Goal: Task Accomplishment & Management: Complete application form

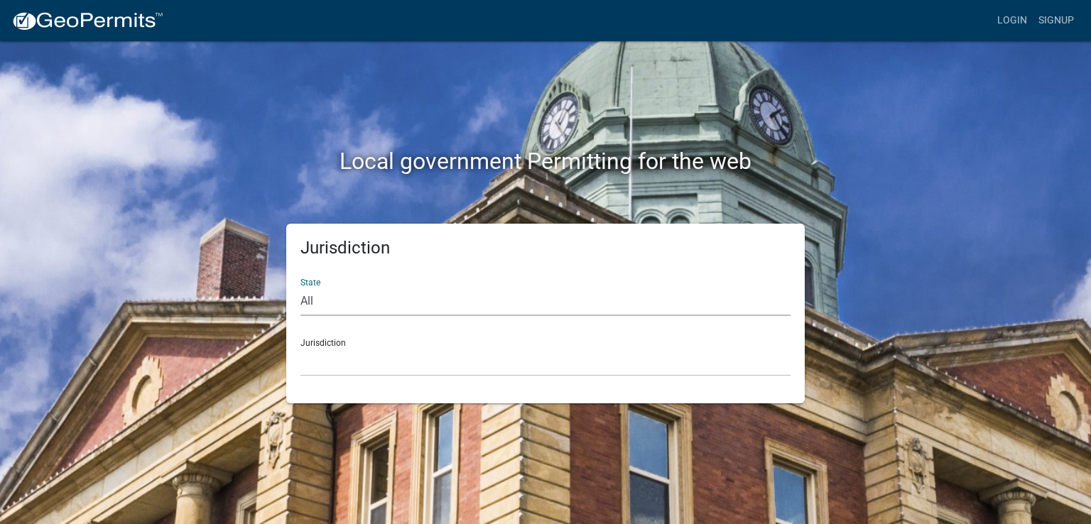
click at [316, 300] on select "All [US_STATE] [US_STATE] [US_STATE] [US_STATE] [US_STATE] [US_STATE] [US_STATE…" at bounding box center [546, 301] width 490 height 29
select select "[US_STATE]"
click at [301, 287] on select "All [US_STATE] [US_STATE] [US_STATE] [US_STATE] [US_STATE] [US_STATE] [US_STATE…" at bounding box center [546, 301] width 490 height 29
click at [314, 343] on div "Jurisdiction [GEOGRAPHIC_DATA], [US_STATE] [GEOGRAPHIC_DATA], [US_STATE] [GEOGR…" at bounding box center [546, 352] width 490 height 49
click at [323, 357] on select "[GEOGRAPHIC_DATA], [US_STATE] [GEOGRAPHIC_DATA], [US_STATE] [GEOGRAPHIC_DATA], …" at bounding box center [546, 361] width 490 height 29
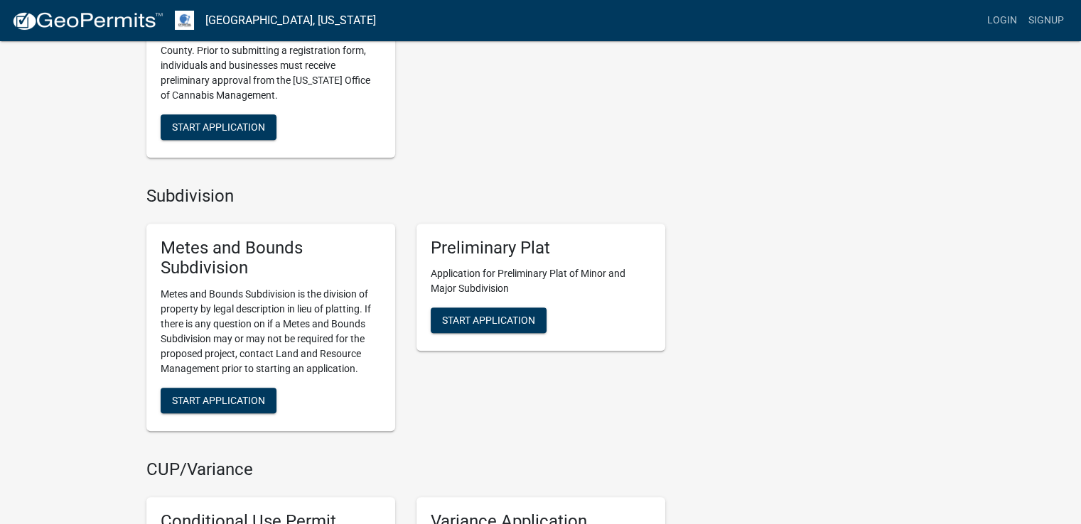
scroll to position [1492, 0]
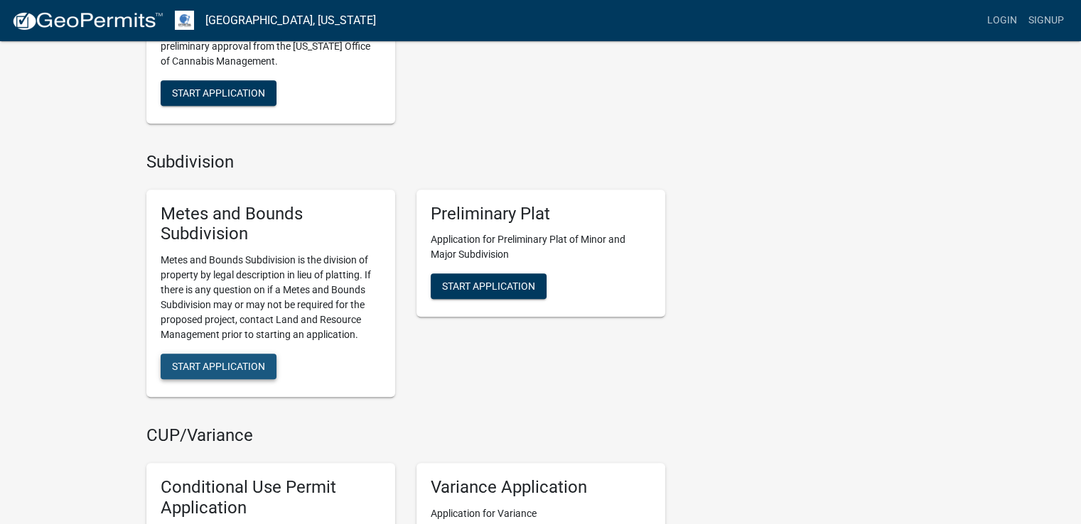
click at [193, 366] on span "Start Application" at bounding box center [218, 366] width 93 height 11
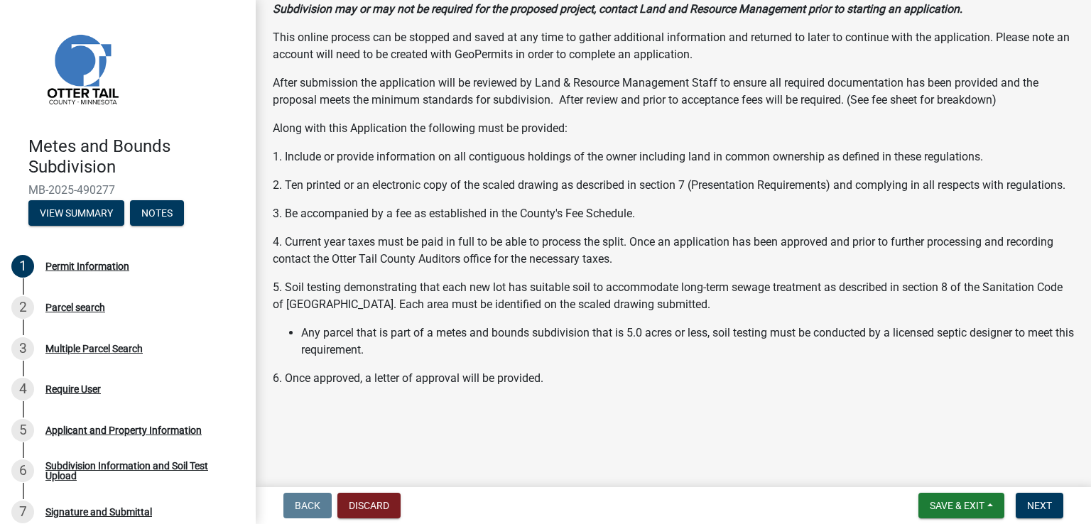
scroll to position [259, 0]
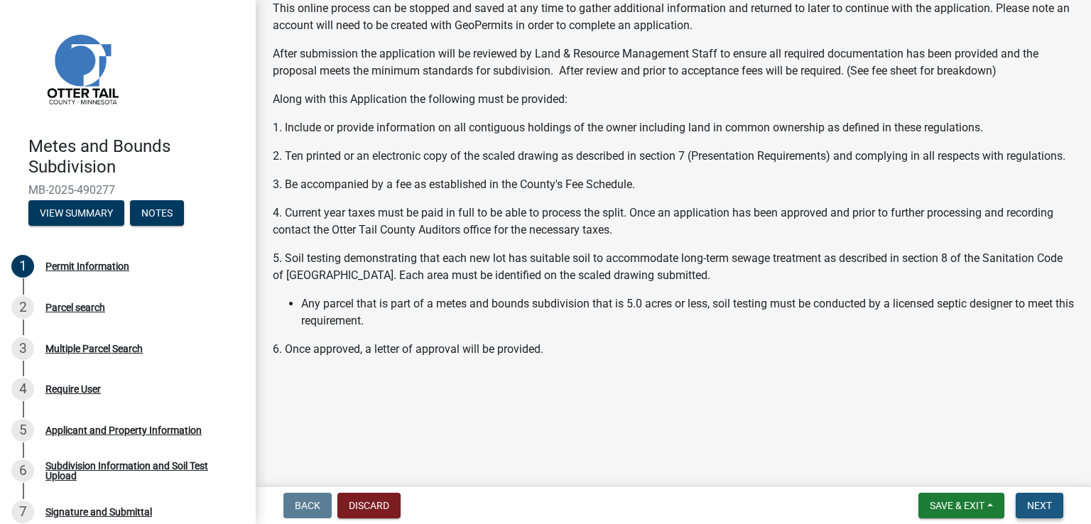
click at [1035, 500] on span "Next" at bounding box center [1039, 505] width 25 height 11
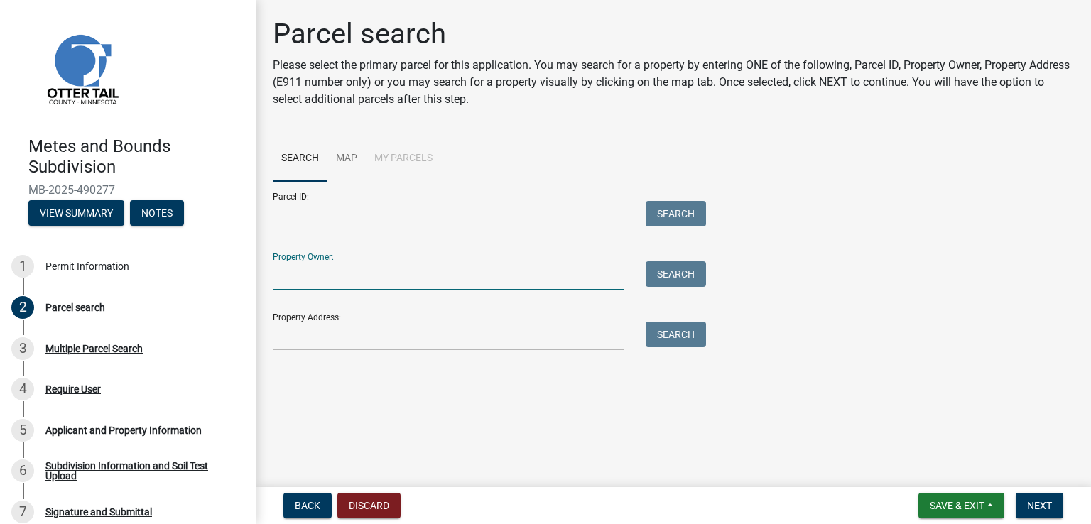
click at [305, 273] on input "Property Owner:" at bounding box center [449, 275] width 352 height 29
type input "[PERSON_NAME]"
click at [688, 271] on button "Search" at bounding box center [676, 274] width 60 height 26
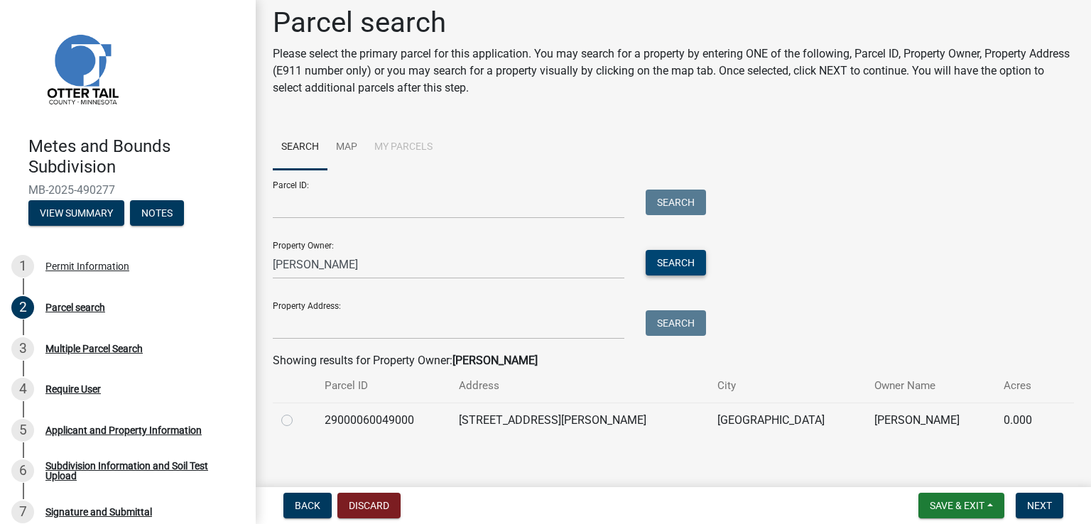
scroll to position [23, 0]
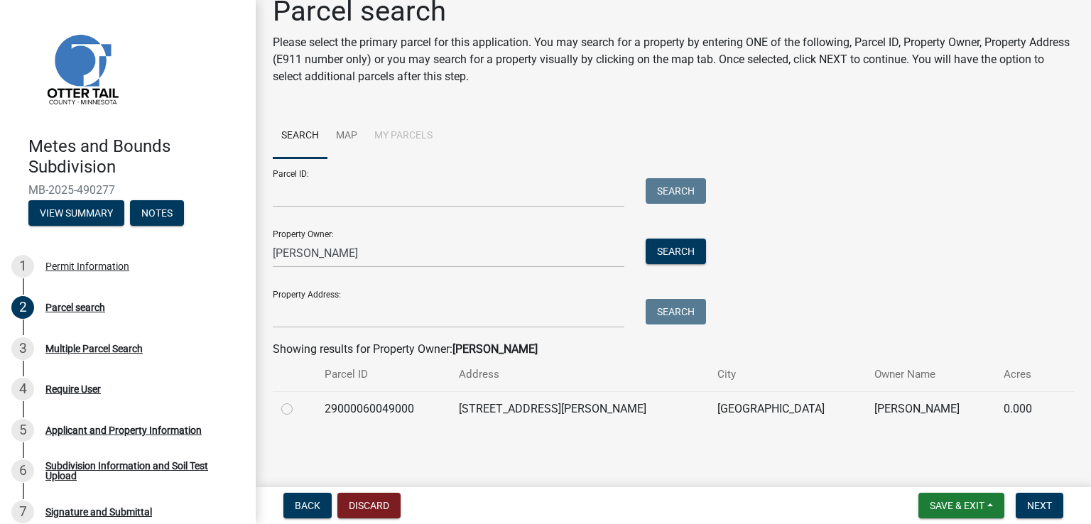
click at [298, 401] on label at bounding box center [298, 401] width 0 height 0
click at [298, 410] on input "radio" at bounding box center [302, 405] width 9 height 9
radio input "true"
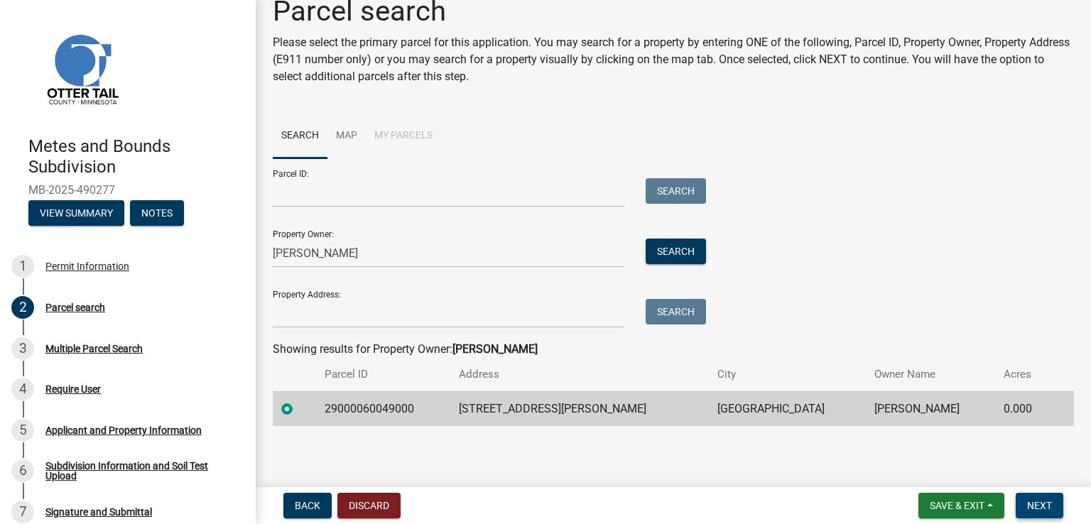
click at [1032, 500] on span "Next" at bounding box center [1039, 505] width 25 height 11
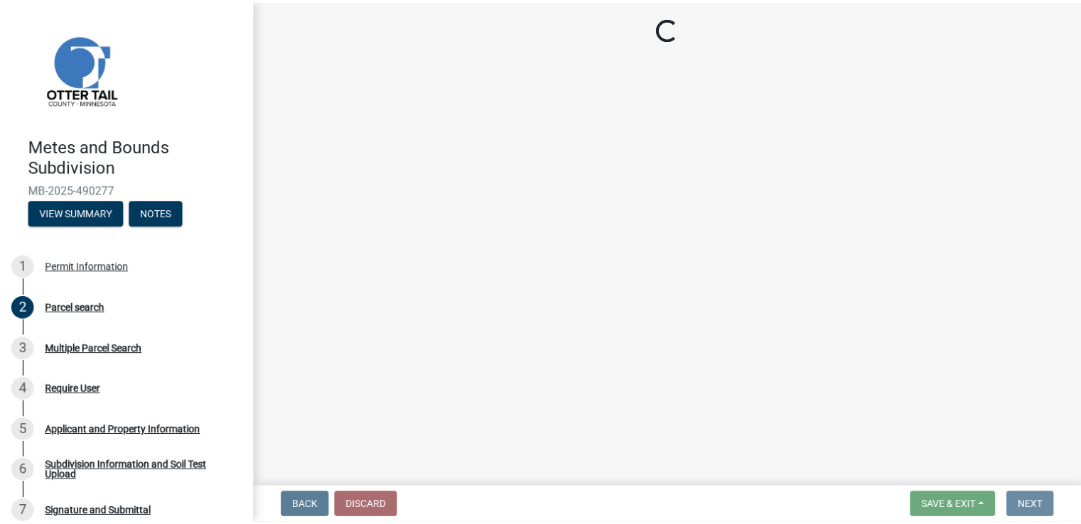
scroll to position [0, 0]
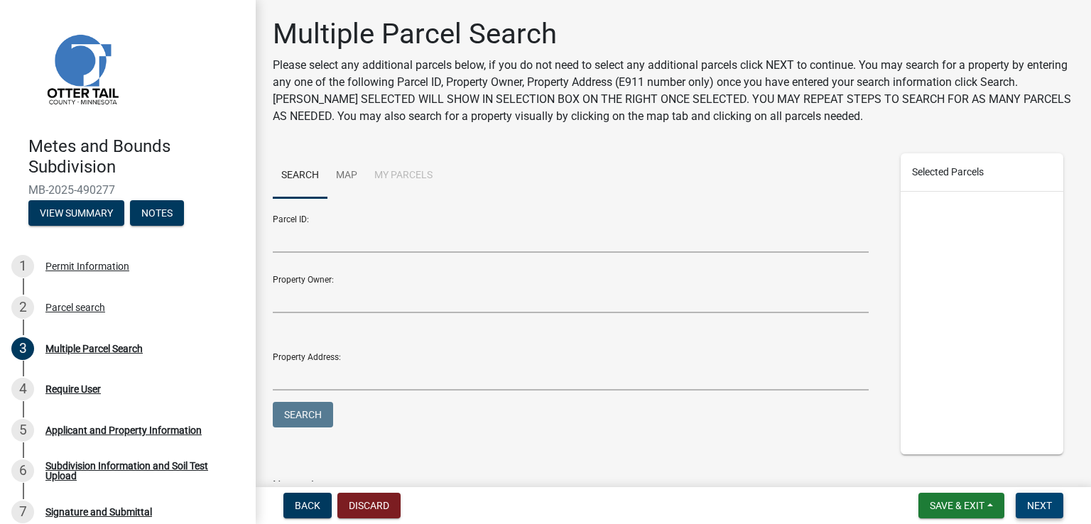
click at [1045, 501] on span "Next" at bounding box center [1039, 505] width 25 height 11
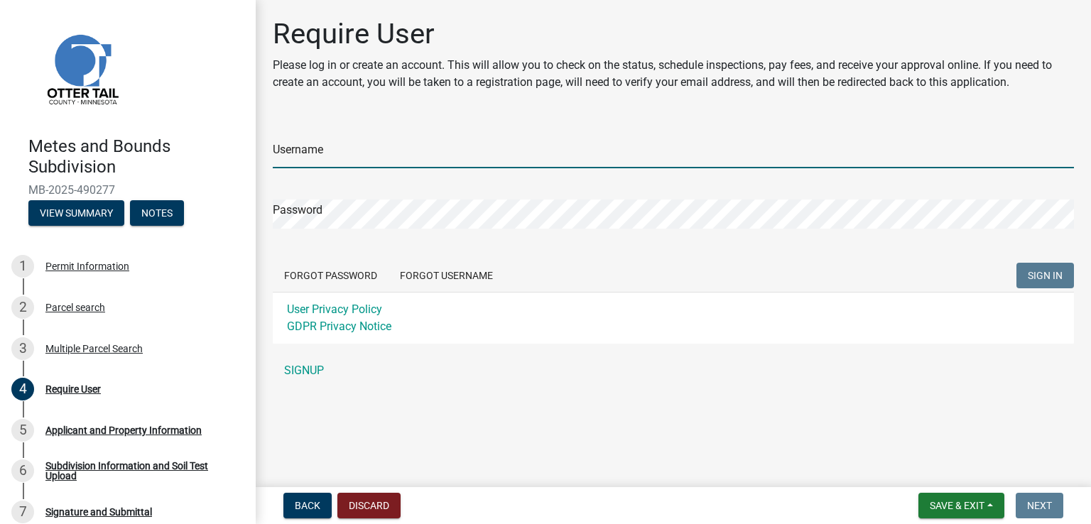
click at [301, 146] on input "Username" at bounding box center [673, 153] width 801 height 29
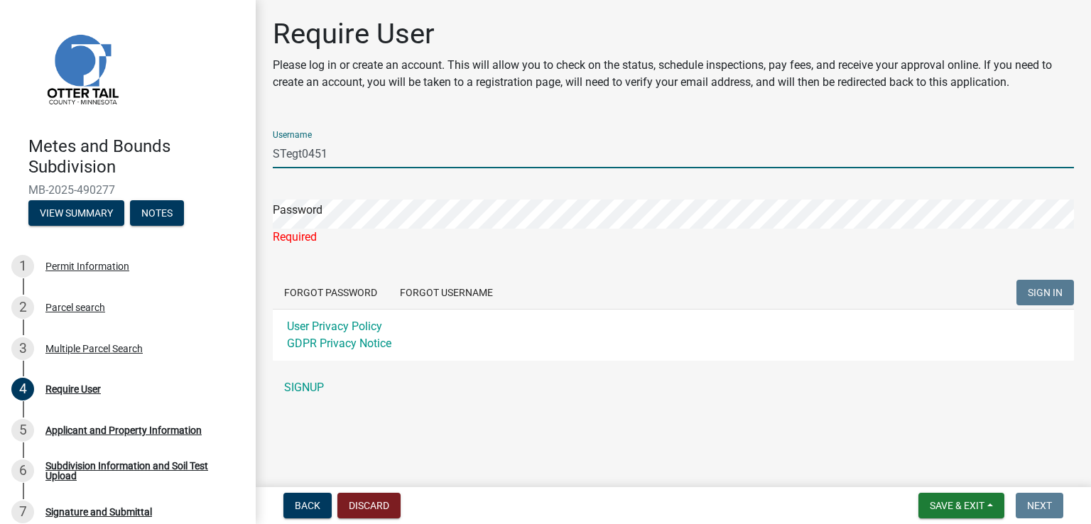
type input "STegt0451"
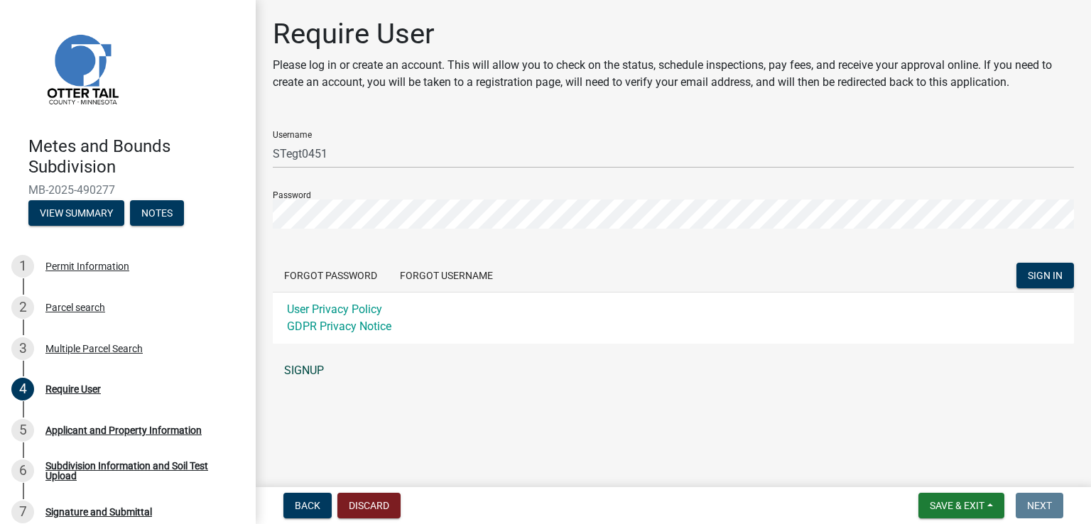
click at [298, 369] on link "SIGNUP" at bounding box center [673, 371] width 801 height 28
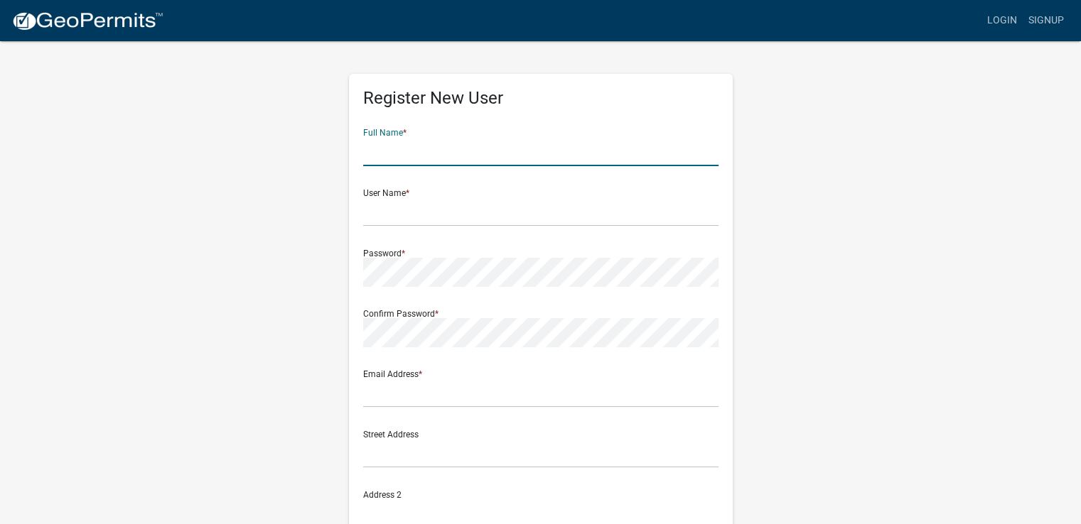
click at [399, 156] on input "text" at bounding box center [540, 151] width 355 height 29
type input "Tammy Halverson"
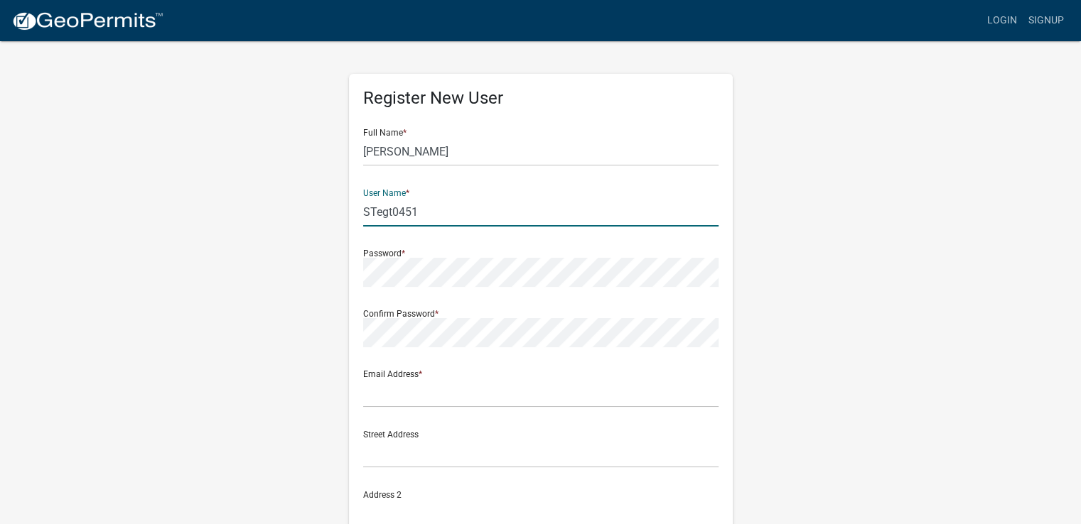
type input "STegt0451"
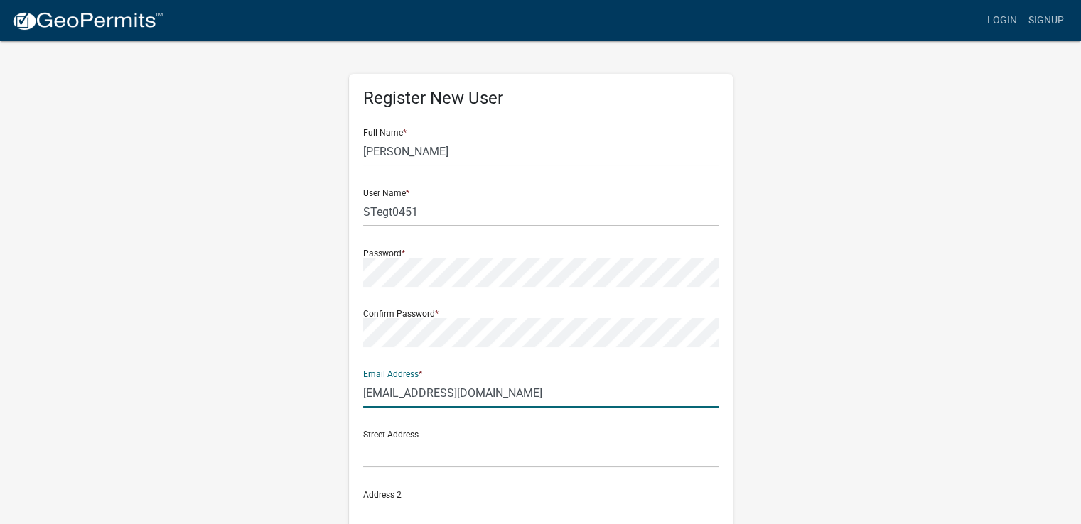
type input "tshalverson88@gmail.com"
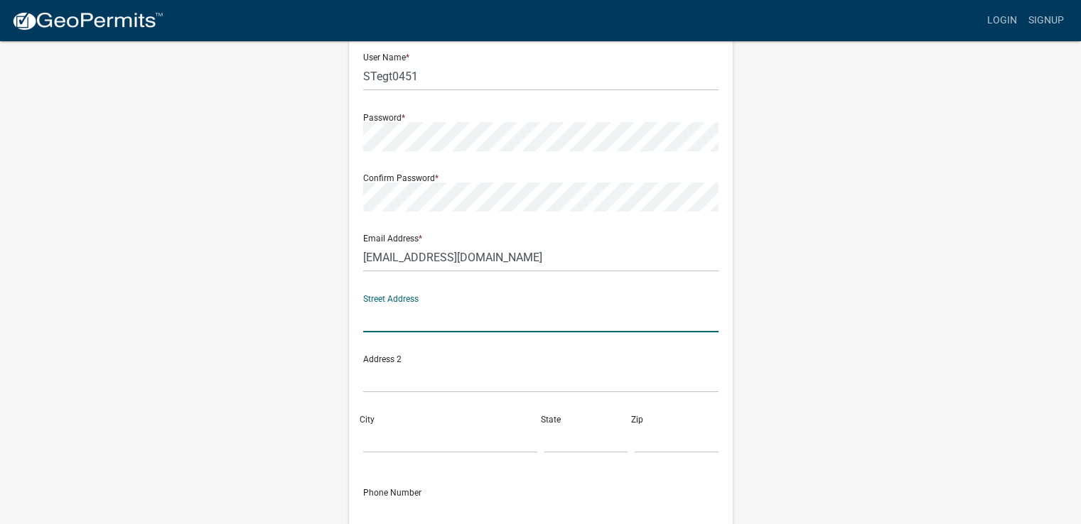
scroll to position [134, 0]
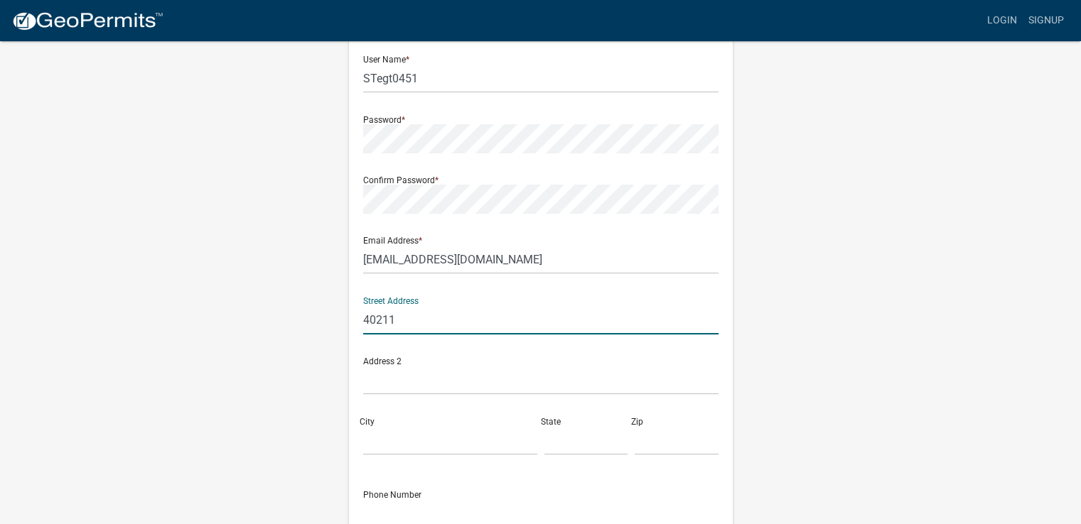
type input "40211 Blanche Creek Rd"
click at [384, 436] on input "City" at bounding box center [450, 440] width 174 height 29
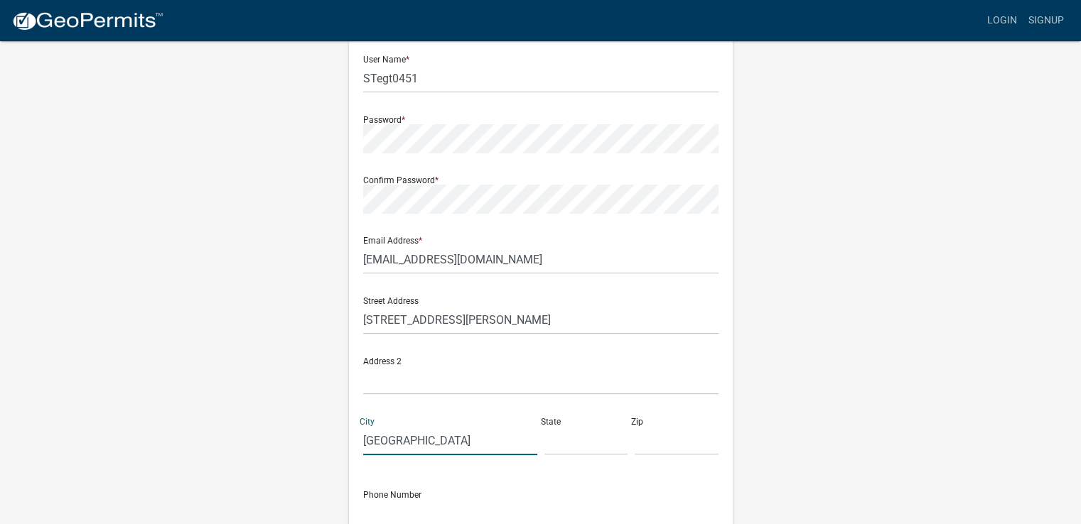
type input "Battle Lake"
type input "MN"
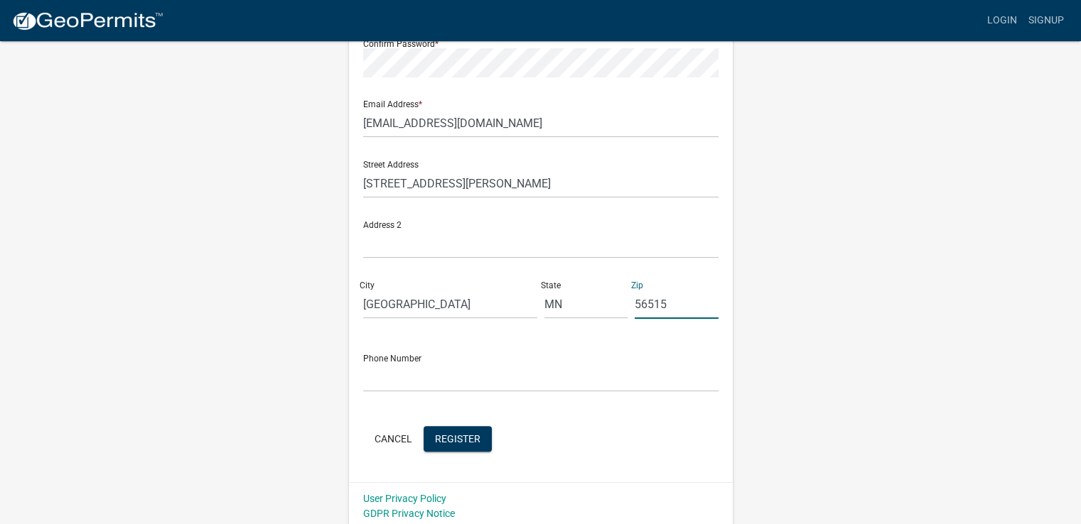
scroll to position [276, 0]
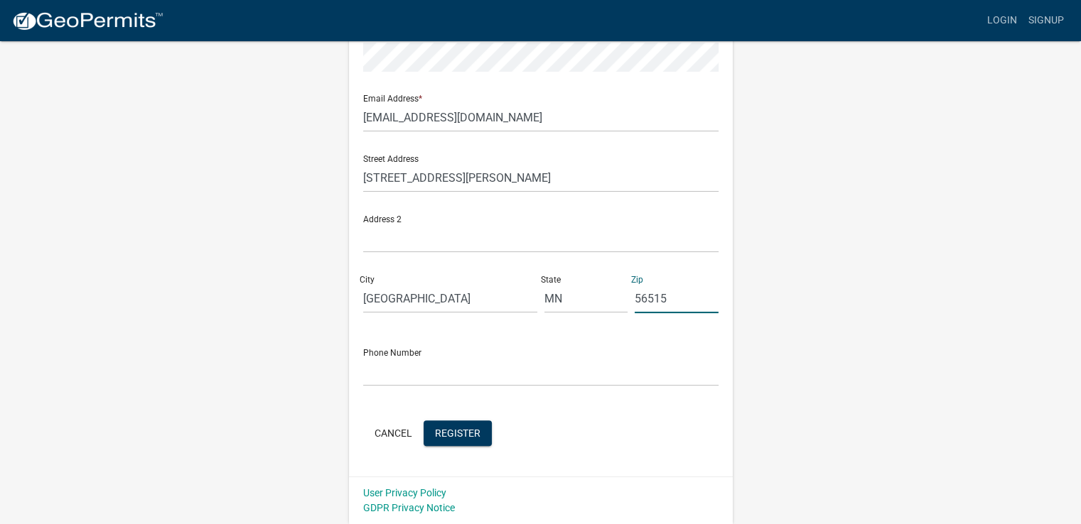
type input "56515"
click at [372, 379] on input "text" at bounding box center [540, 371] width 355 height 29
click at [394, 373] on input "2183461477" at bounding box center [540, 371] width 355 height 29
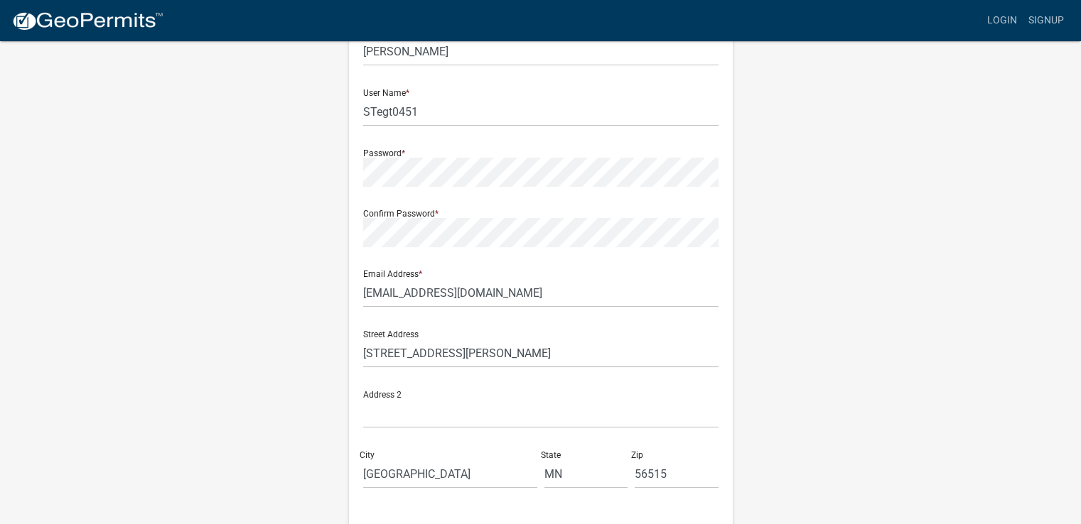
scroll to position [0, 0]
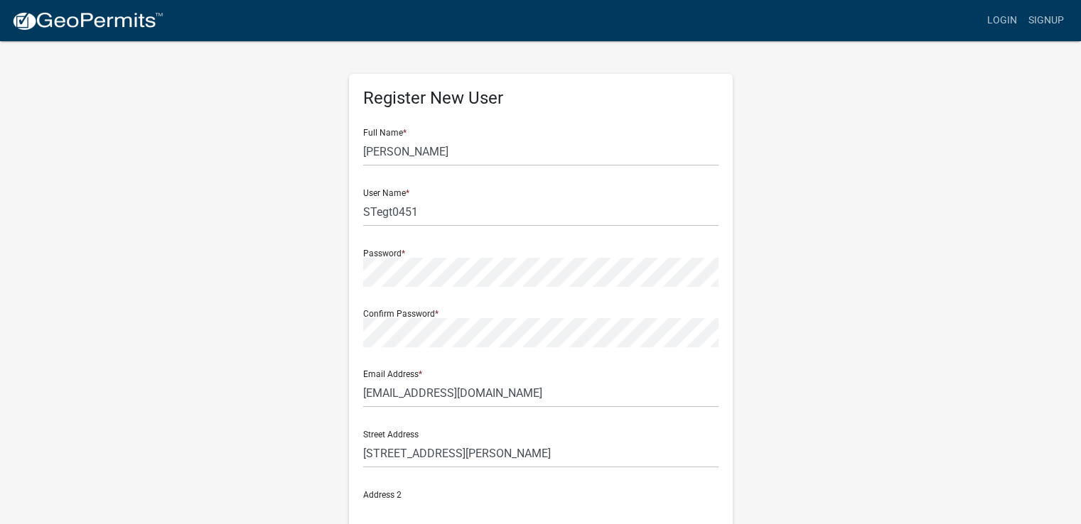
type input "2183661477"
drag, startPoint x: 472, startPoint y: 154, endPoint x: 338, endPoint y: 163, distance: 133.9
click at [338, 163] on div "Register New User Full Name * Tammy Halverson User Name * STegt0451 Password * …" at bounding box center [540, 420] width 405 height 760
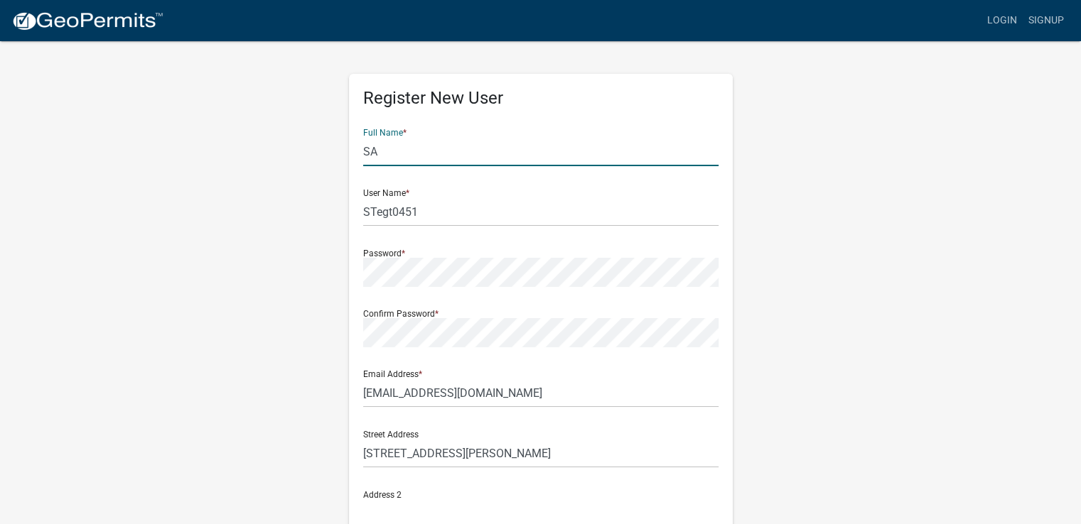
type input "S"
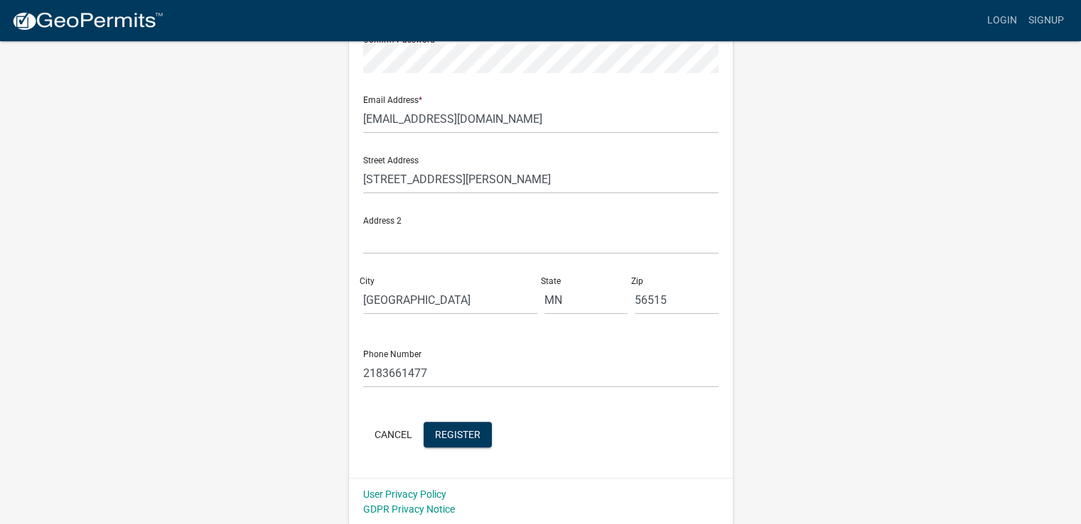
scroll to position [276, 0]
type input "[PERSON_NAME]"
click at [446, 434] on span "Register" at bounding box center [457, 432] width 45 height 11
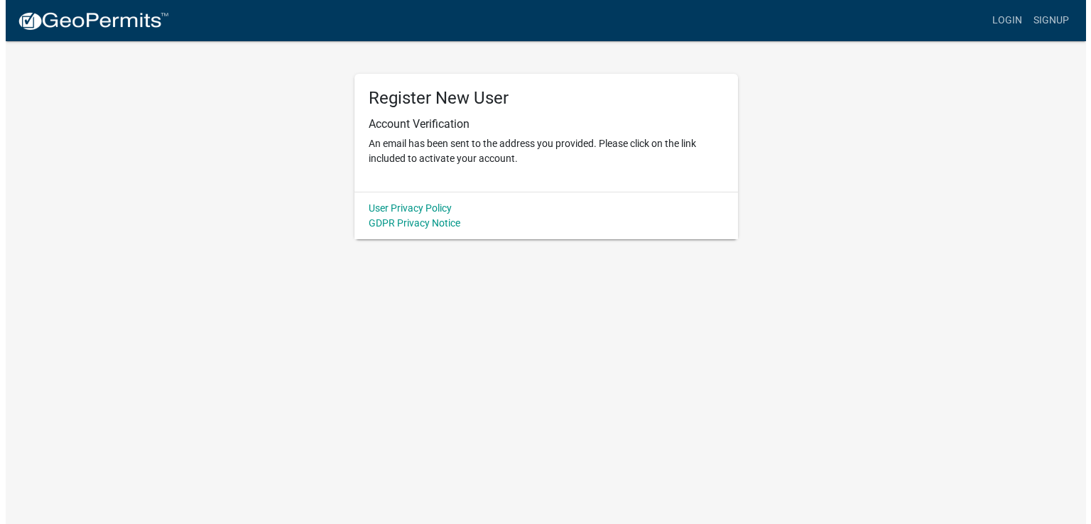
scroll to position [0, 0]
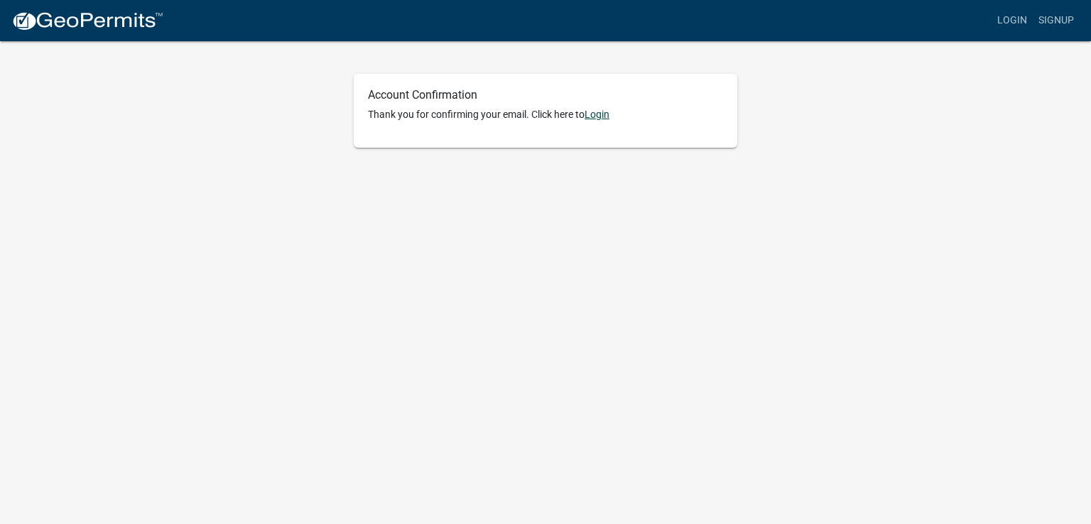
click at [604, 115] on link "Login" at bounding box center [597, 114] width 25 height 11
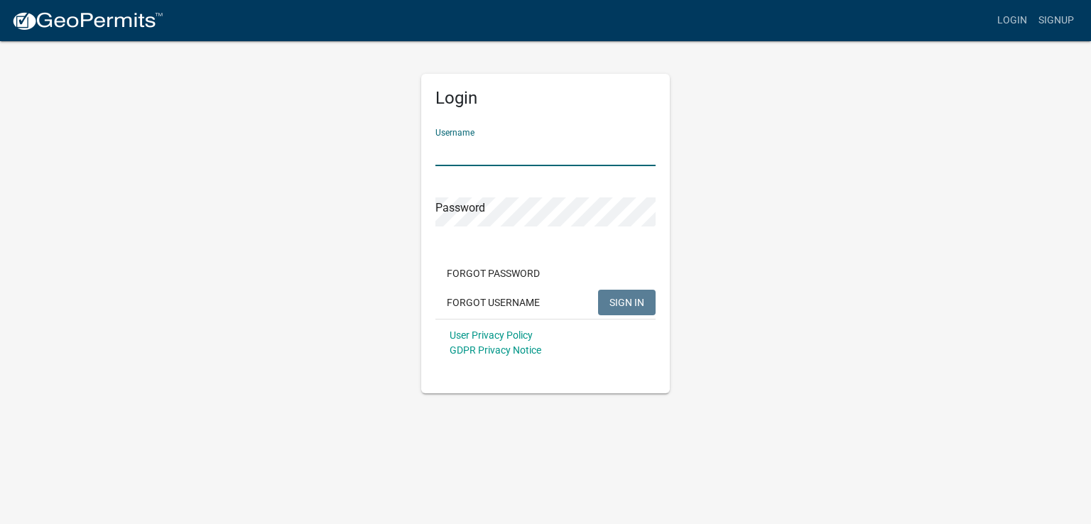
click at [460, 151] on input "Username" at bounding box center [546, 151] width 220 height 29
type input "STegt0451"
click at [629, 295] on button "SIGN IN" at bounding box center [627, 303] width 58 height 26
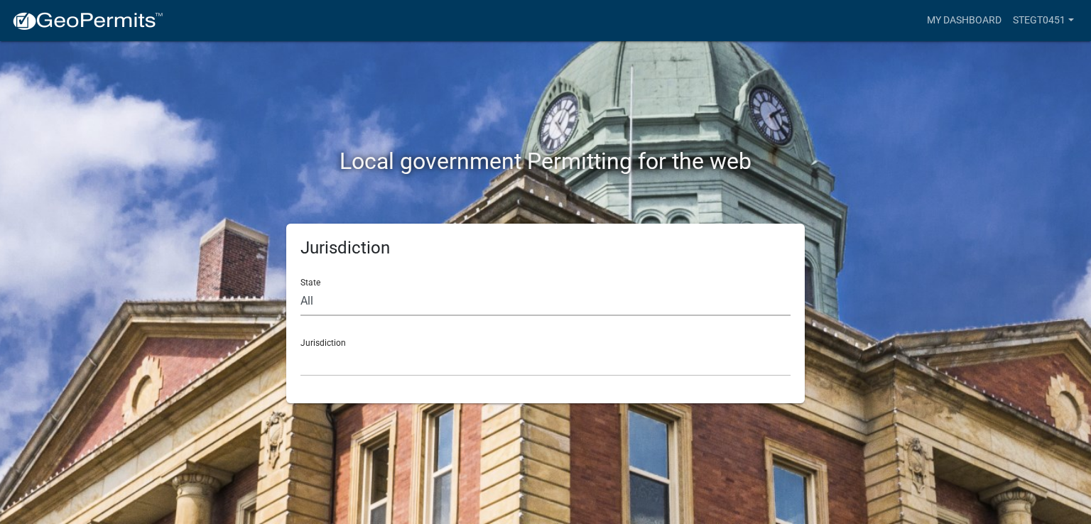
click at [309, 302] on select "All [US_STATE] [US_STATE] [US_STATE] [US_STATE] [US_STATE] [US_STATE] [US_STATE…" at bounding box center [546, 301] width 490 height 29
select select "[US_STATE]"
click at [301, 287] on select "All [US_STATE] [US_STATE] [US_STATE] [US_STATE] [US_STATE] [US_STATE] [US_STATE…" at bounding box center [546, 301] width 490 height 29
click at [318, 354] on select "[GEOGRAPHIC_DATA], [US_STATE] [GEOGRAPHIC_DATA], [US_STATE] [GEOGRAPHIC_DATA], …" at bounding box center [546, 361] width 490 height 29
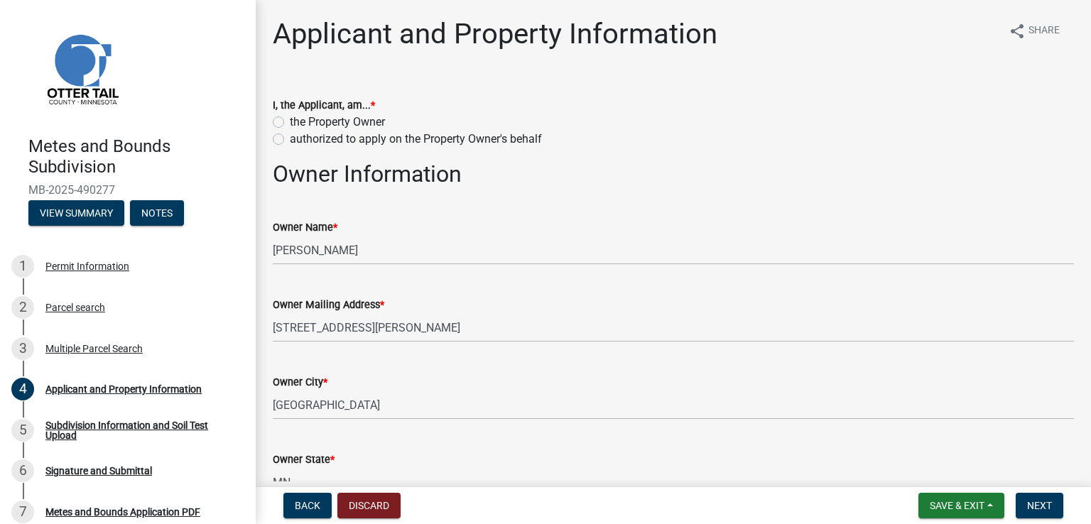
click at [290, 119] on label "the Property Owner" at bounding box center [337, 122] width 95 height 17
click at [290, 119] on input "the Property Owner" at bounding box center [294, 118] width 9 height 9
radio input "true"
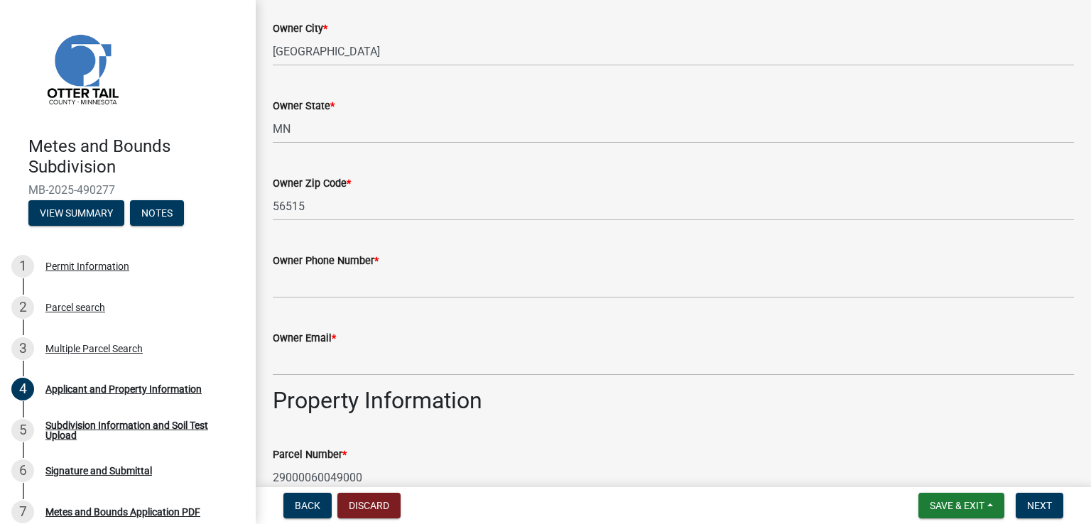
scroll to position [355, 0]
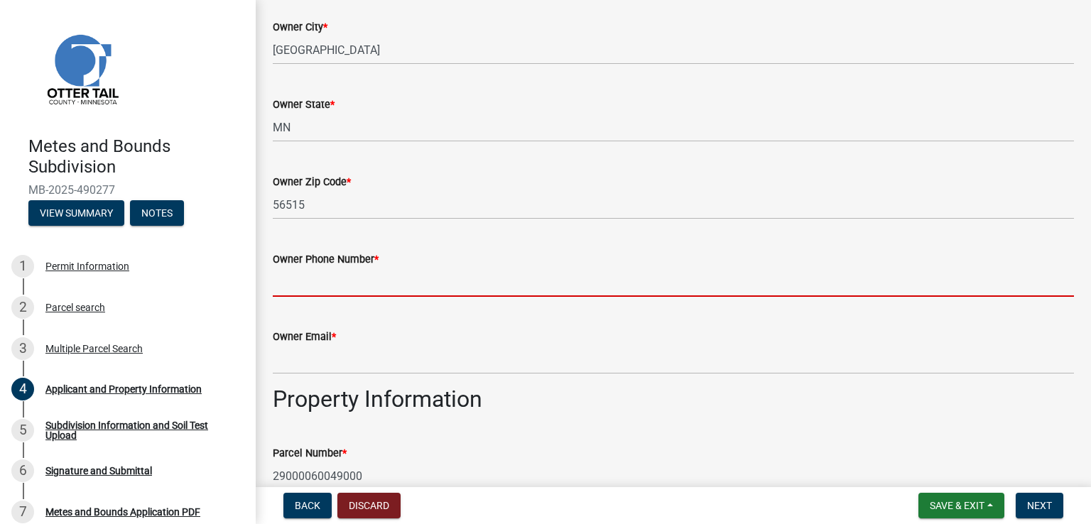
click at [314, 288] on input "Owner Phone Number *" at bounding box center [673, 282] width 801 height 29
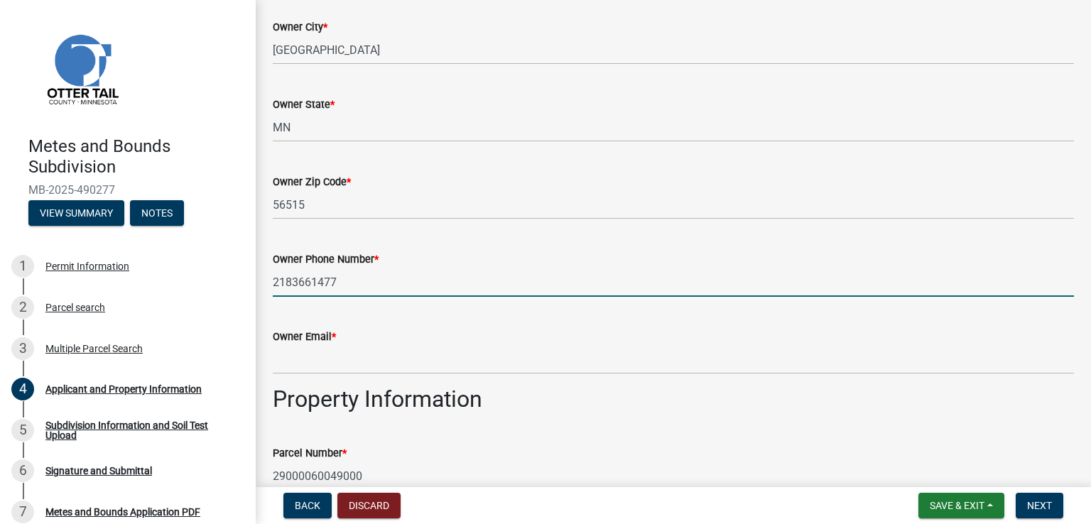
type input "2183661477"
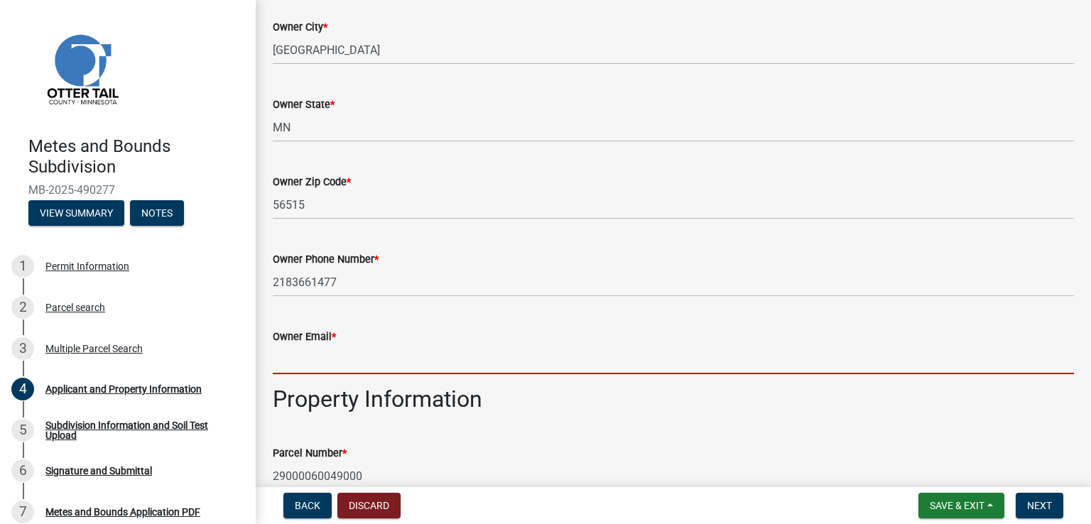
click at [300, 350] on input "Owner Email *" at bounding box center [673, 359] width 801 height 29
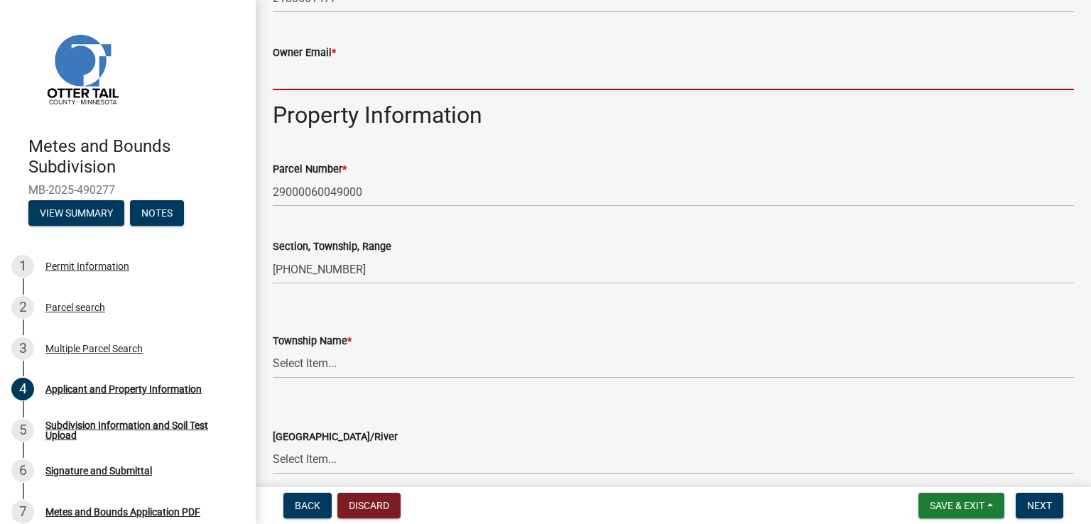
scroll to position [426, 0]
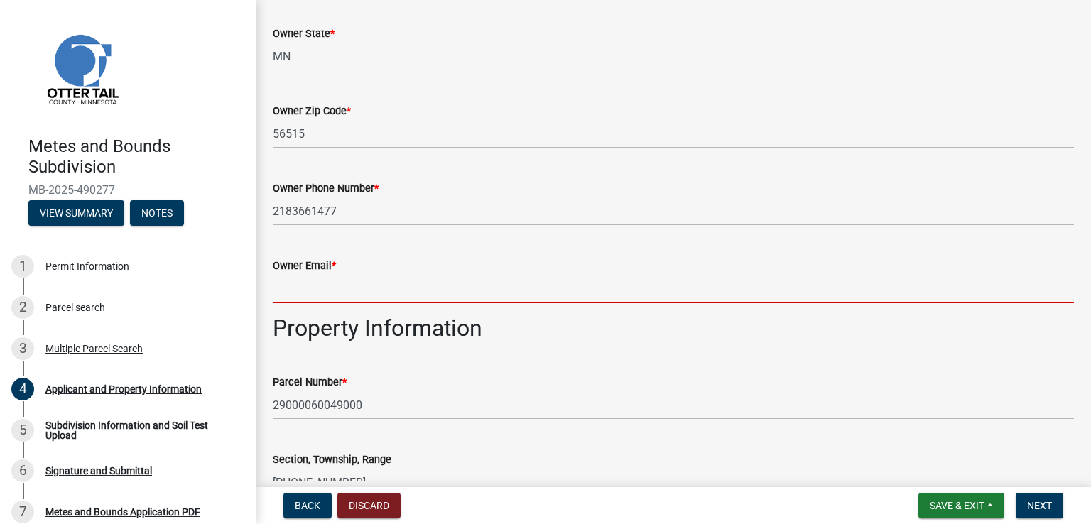
click at [315, 288] on input "Owner Email *" at bounding box center [673, 288] width 801 height 29
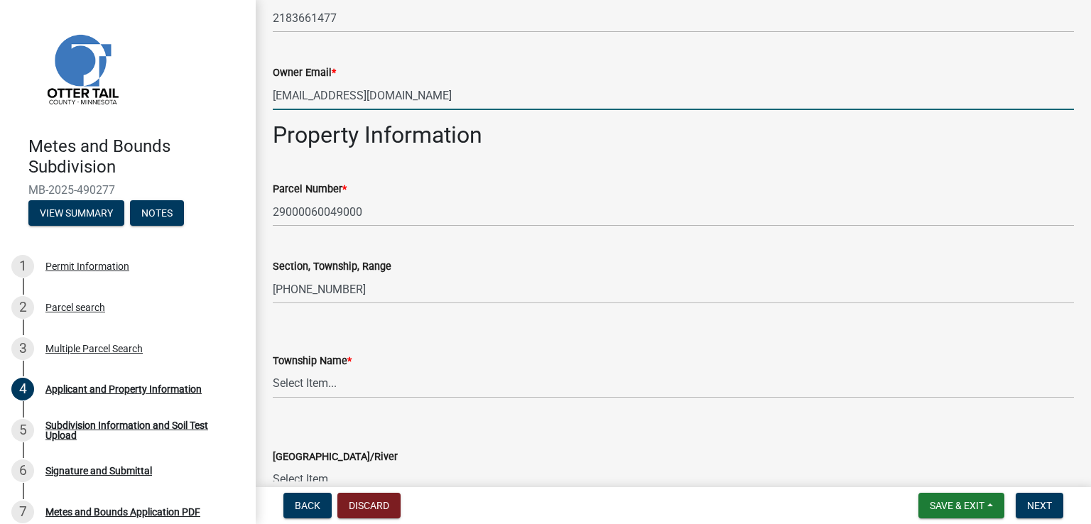
scroll to position [711, 0]
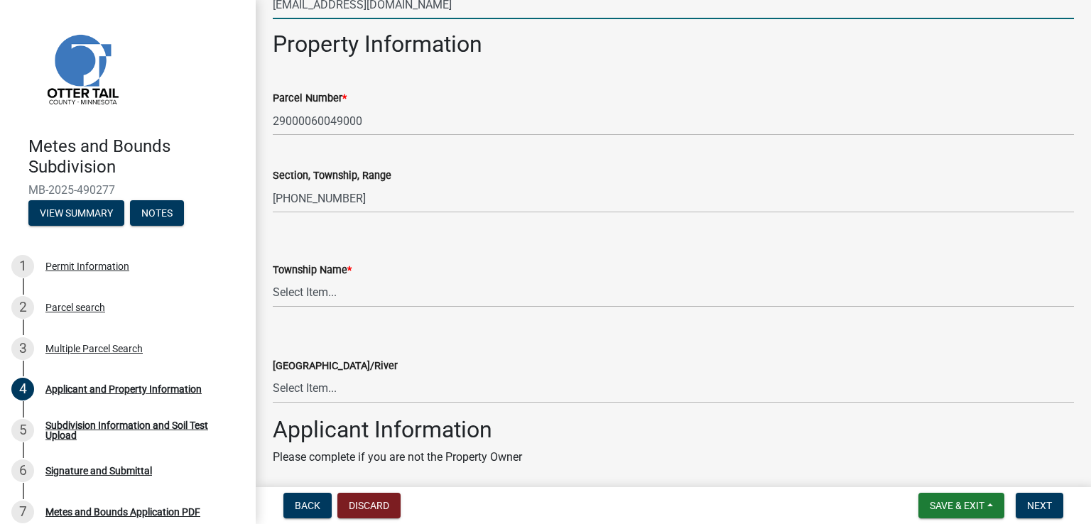
type input "[EMAIL_ADDRESS][DOMAIN_NAME]"
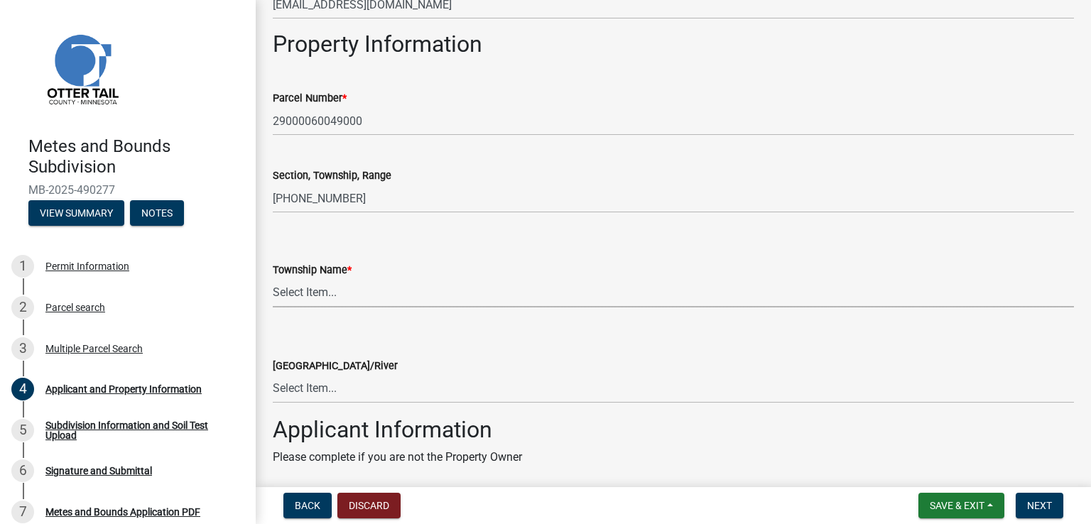
click at [334, 289] on select "Select Item... [GEOGRAPHIC_DATA] [GEOGRAPHIC_DATA] [GEOGRAPHIC_DATA] [GEOGRAPHI…" at bounding box center [673, 293] width 801 height 29
click at [273, 279] on select "Select Item... [GEOGRAPHIC_DATA] [GEOGRAPHIC_DATA] [GEOGRAPHIC_DATA] [GEOGRAPHI…" at bounding box center [673, 293] width 801 height 29
select select "f8905948-6487-43c7-9aa8-d5be36c8a129"
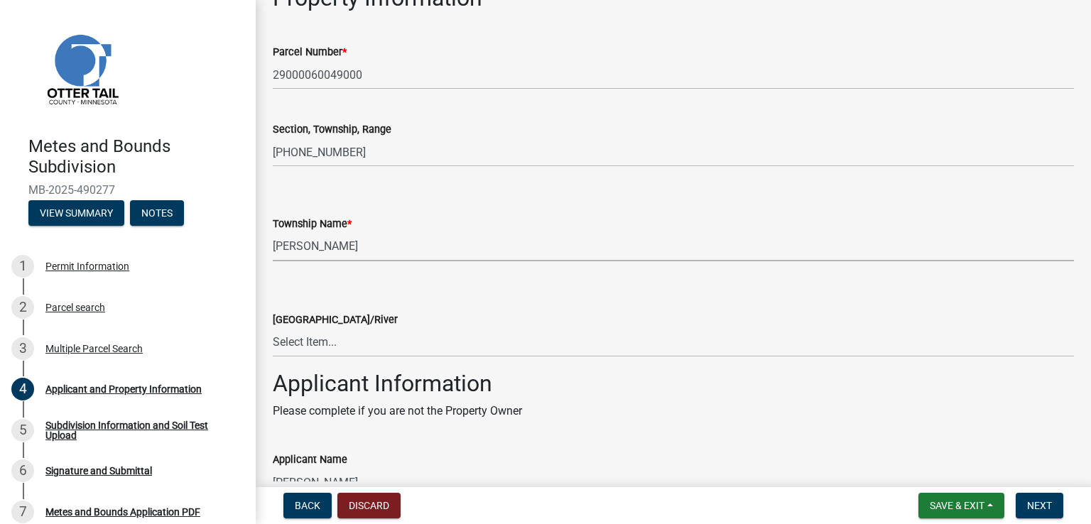
scroll to position [853, 0]
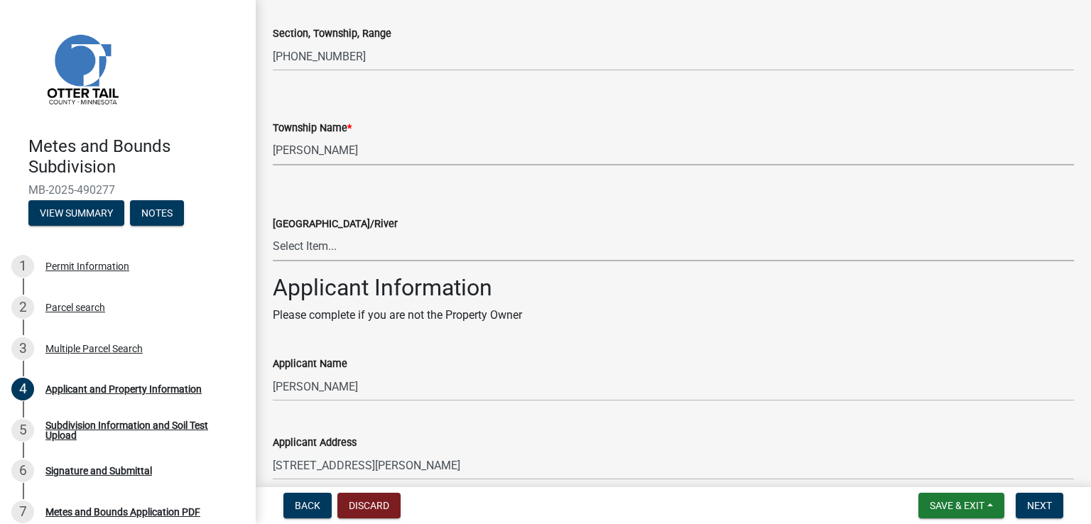
click at [318, 247] on select "Select Item... None [PERSON_NAME] 56-031 [PERSON_NAME] 56-118 [PERSON_NAME] 56-…" at bounding box center [673, 246] width 801 height 29
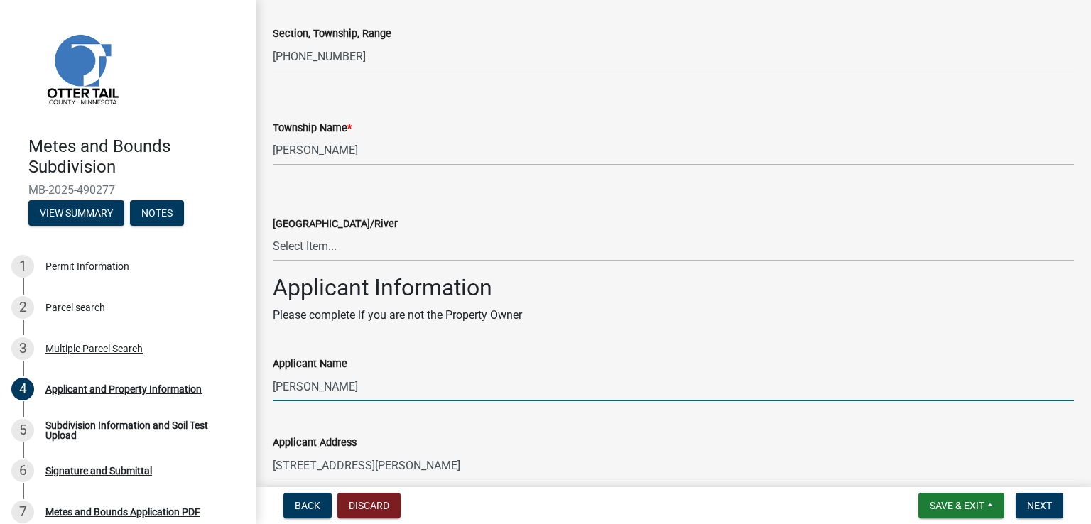
click at [491, 374] on input "[PERSON_NAME]" at bounding box center [673, 386] width 801 height 29
drag, startPoint x: 402, startPoint y: 386, endPoint x: 176, endPoint y: 392, distance: 226.0
click at [176, 392] on div "Metes and Bounds Subdivision MB-2025-490277 View Summary Notes 1 Permit Informa…" at bounding box center [545, 262] width 1091 height 524
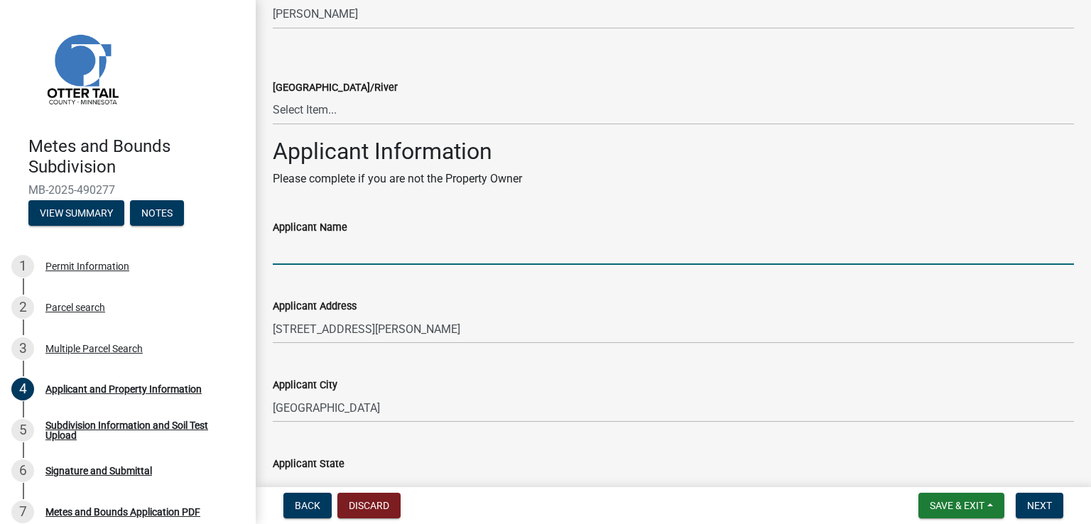
scroll to position [995, 0]
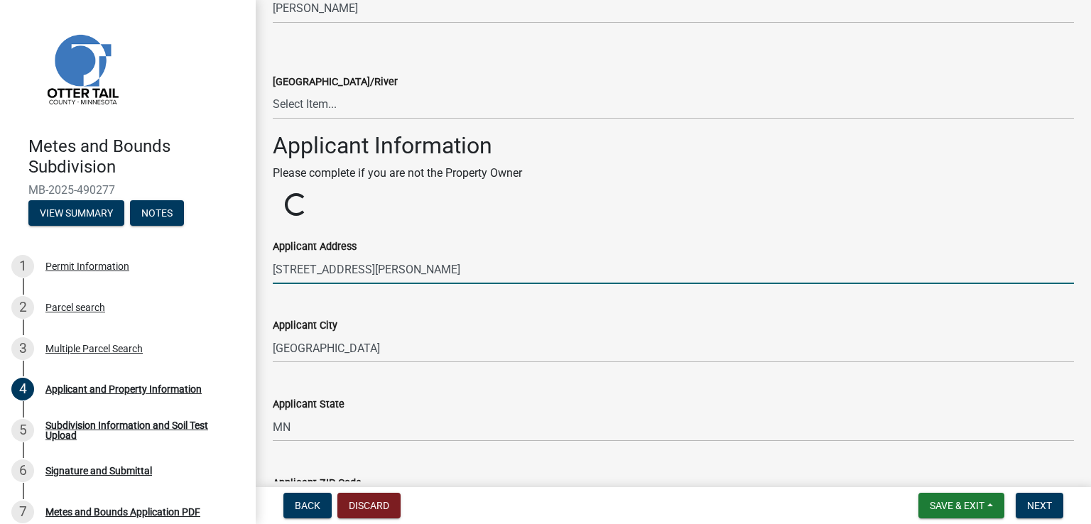
drag, startPoint x: 443, startPoint y: 325, endPoint x: 270, endPoint y: 342, distance: 173.5
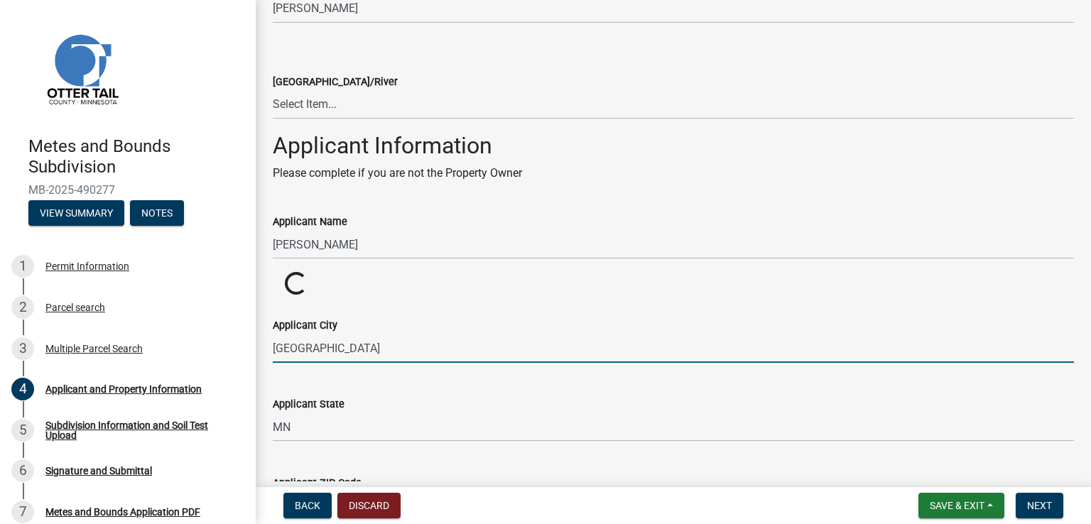
drag, startPoint x: 355, startPoint y: 347, endPoint x: 262, endPoint y: 350, distance: 93.1
click at [262, 350] on div "Applicant City [GEOGRAPHIC_DATA]" at bounding box center [673, 330] width 823 height 66
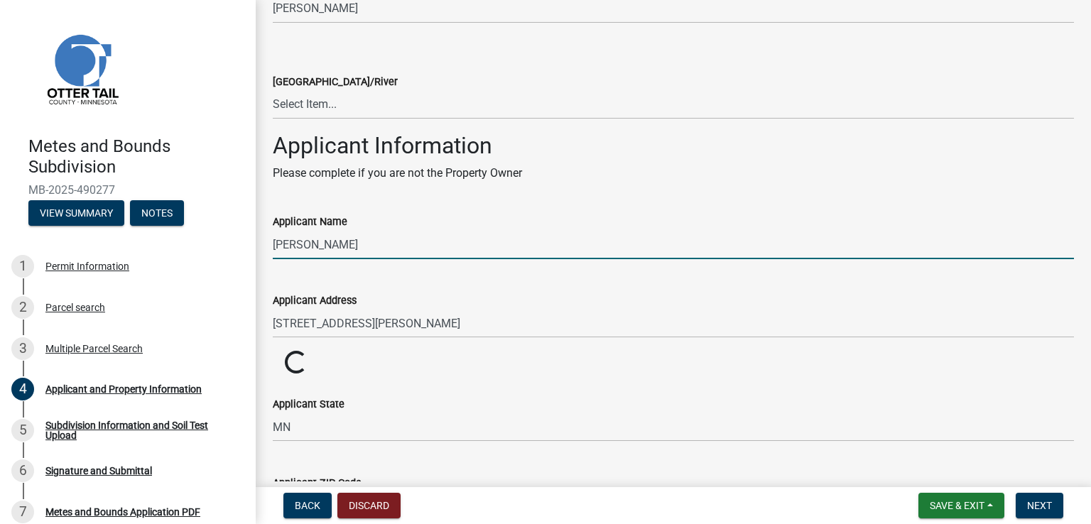
click at [409, 242] on input "[PERSON_NAME]" at bounding box center [673, 244] width 801 height 29
type input "S"
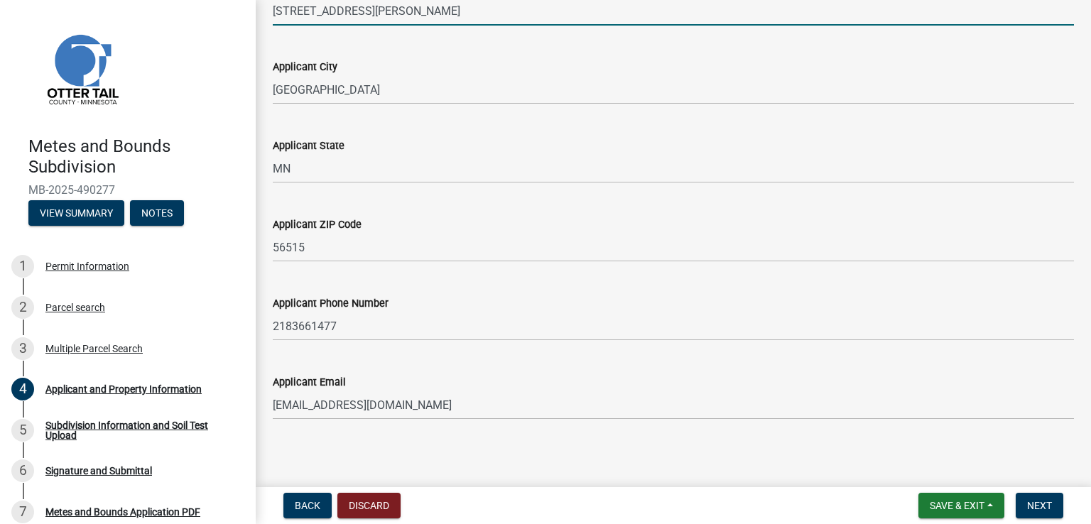
scroll to position [1314, 0]
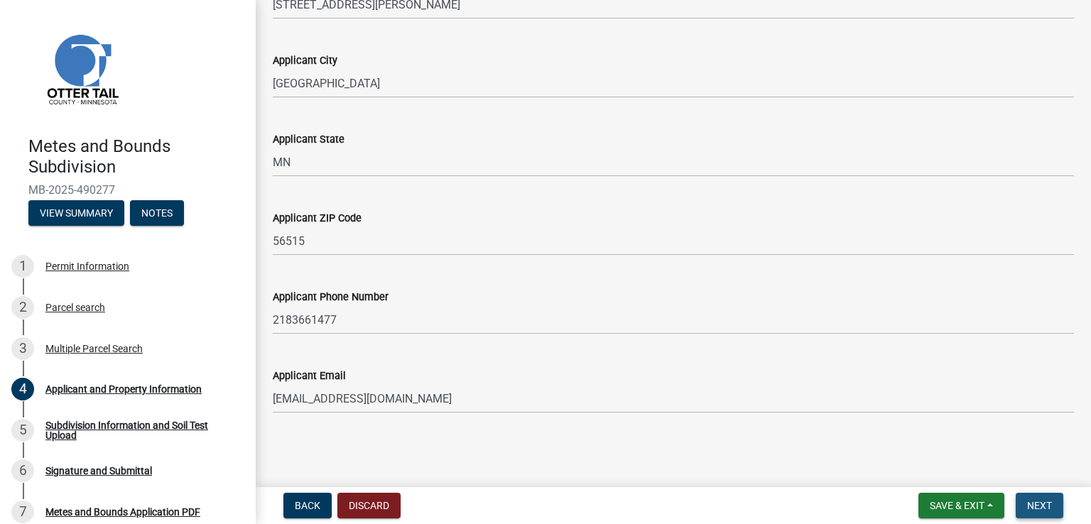
click at [1036, 500] on span "Next" at bounding box center [1039, 505] width 25 height 11
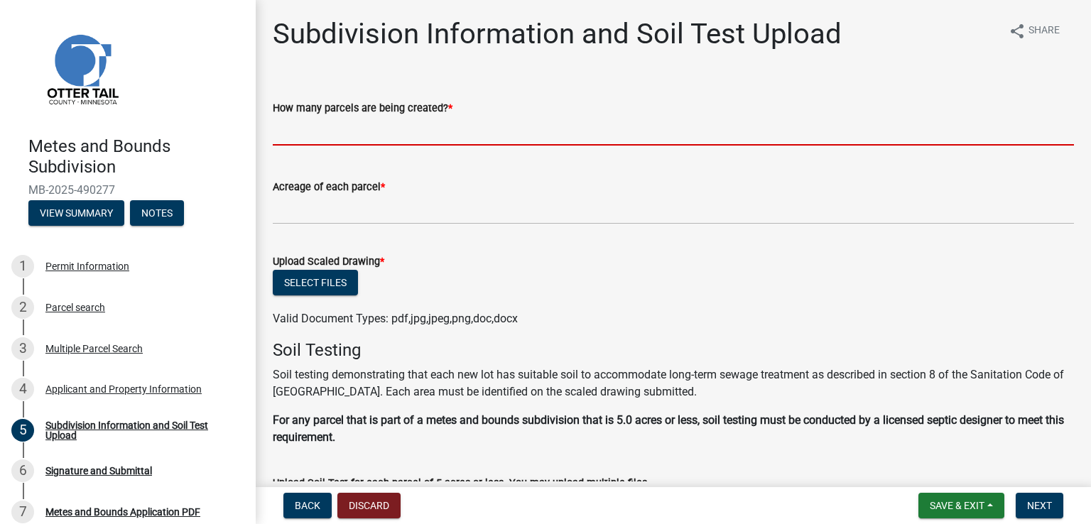
click at [362, 132] on input "text" at bounding box center [673, 131] width 801 height 29
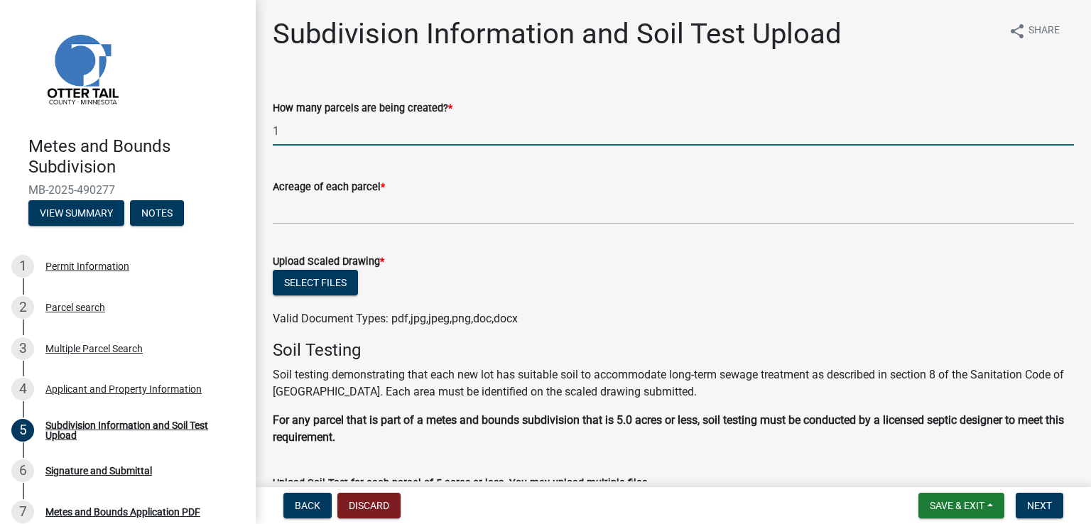
type input "1"
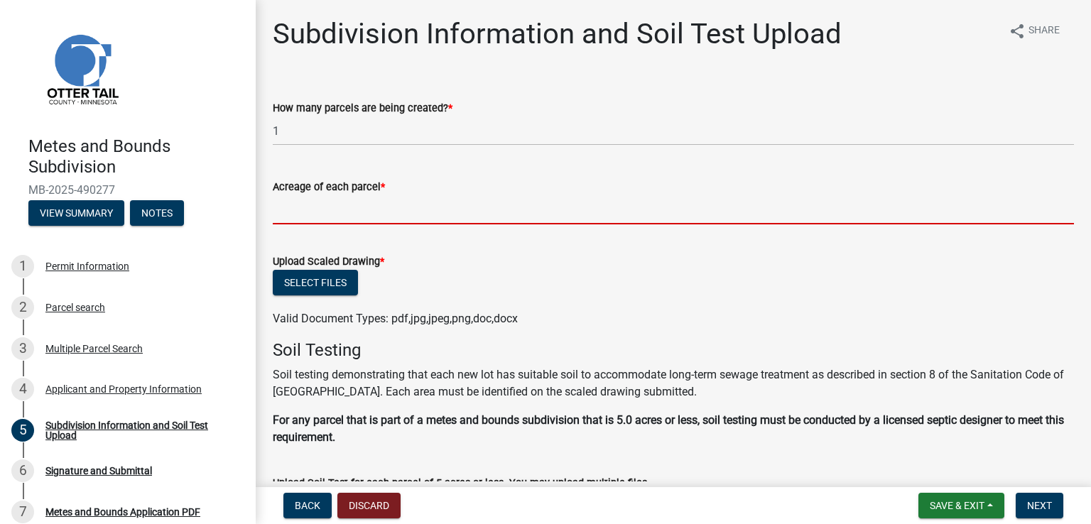
click at [372, 211] on input "Acreage of each parcel *" at bounding box center [673, 209] width 801 height 29
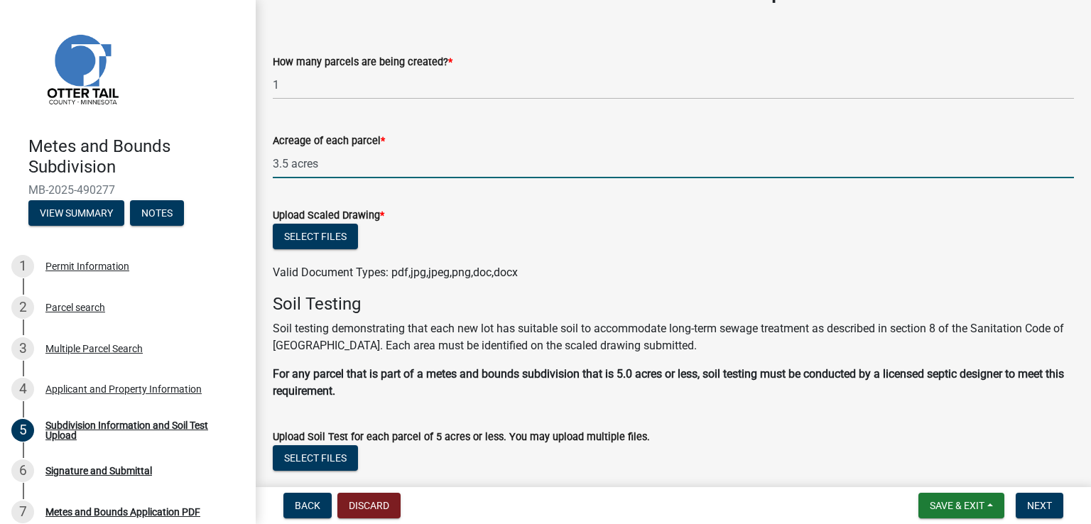
scroll to position [71, 0]
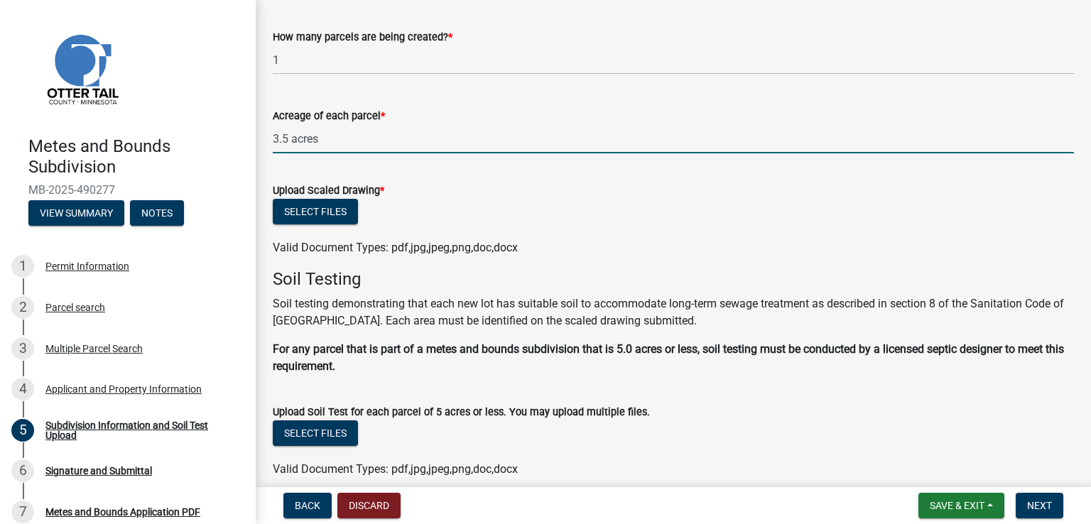
type input "3.5 acres"
click at [340, 206] on button "Select files" at bounding box center [315, 212] width 85 height 26
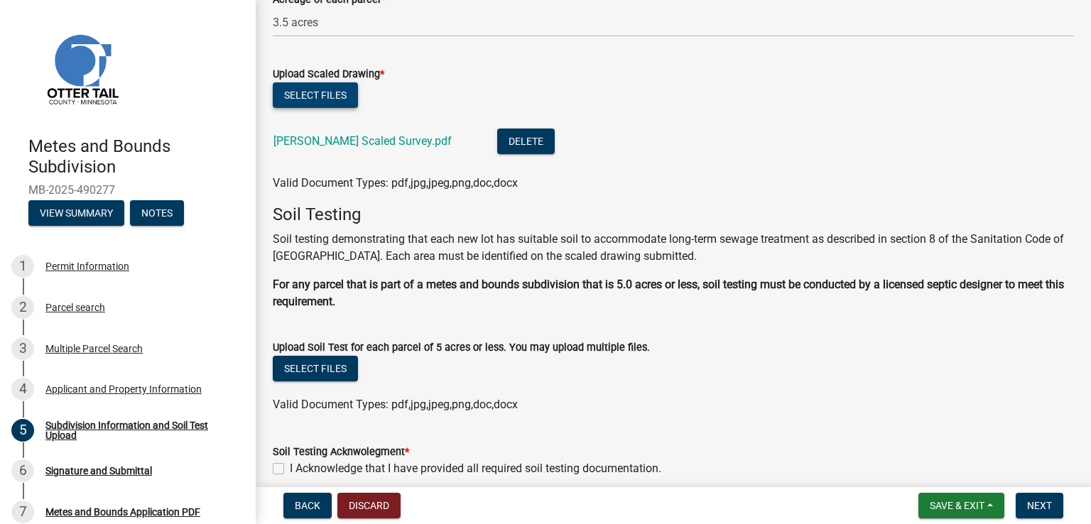
scroll to position [213, 0]
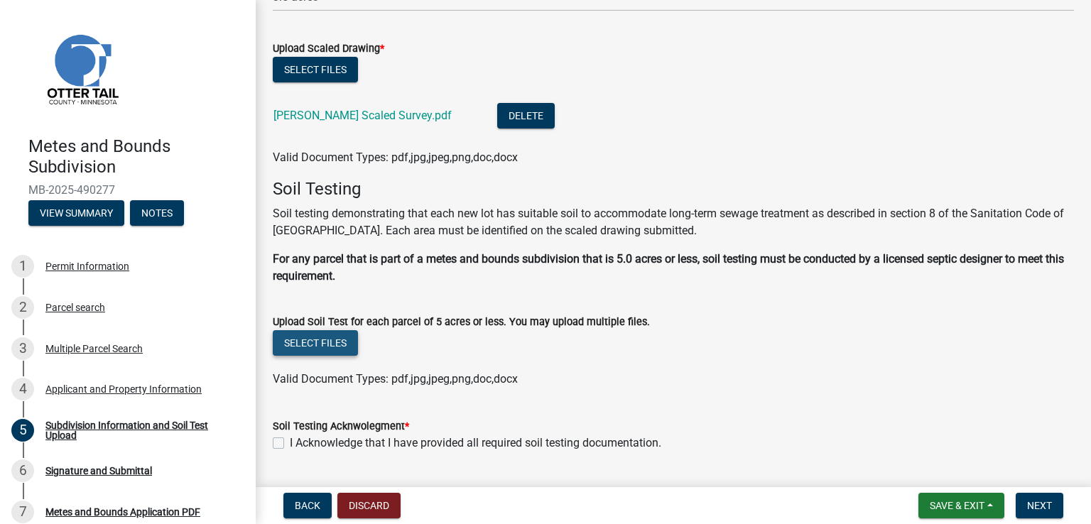
click at [318, 342] on button "Select files" at bounding box center [315, 343] width 85 height 26
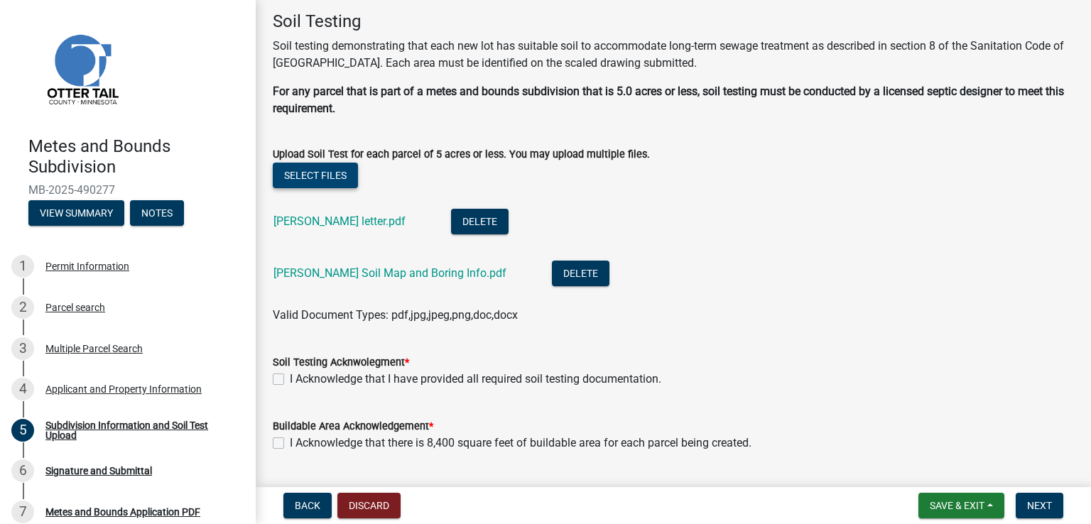
scroll to position [419, 0]
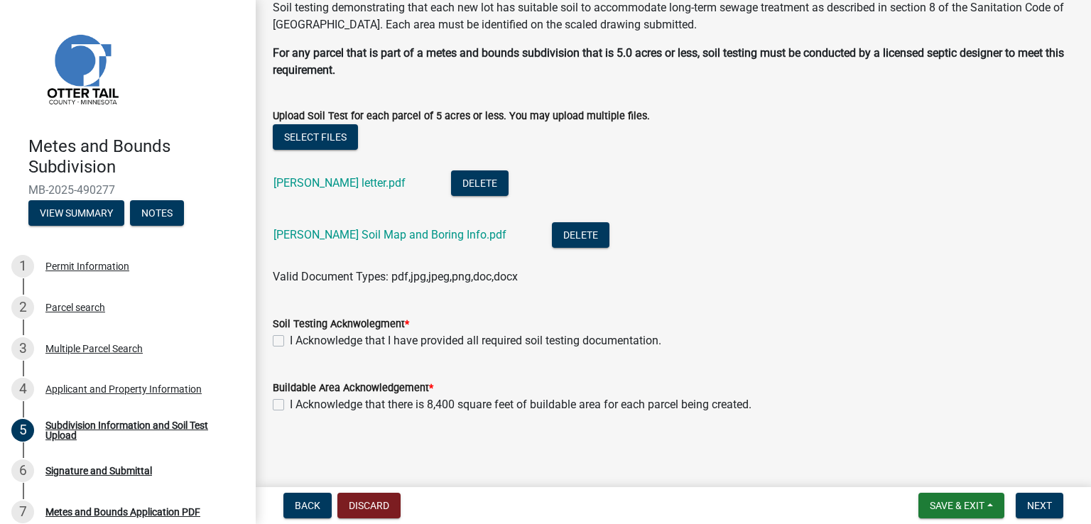
click at [290, 338] on label "I Acknowledge that I have provided all required soil testing documentation." at bounding box center [476, 341] width 372 height 17
click at [290, 338] on input "I Acknowledge that I have provided all required soil testing documentation." at bounding box center [294, 337] width 9 height 9
checkbox input "true"
click at [290, 407] on label "I Acknowledge that there is 8,400 square feet of buildable area for each parcel…" at bounding box center [521, 404] width 462 height 17
click at [290, 406] on input "I Acknowledge that there is 8,400 square feet of buildable area for each parcel…" at bounding box center [294, 400] width 9 height 9
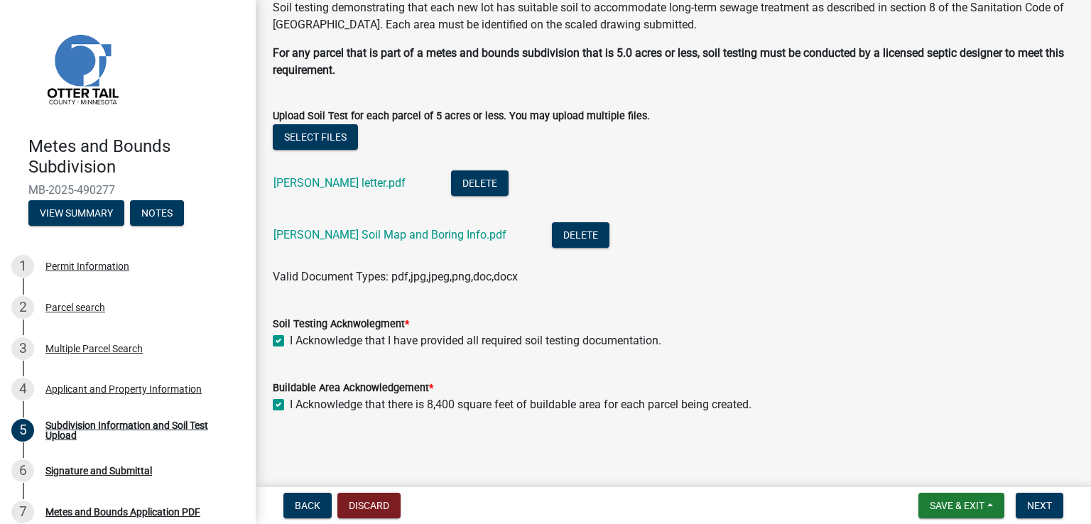
checkbox input "true"
click at [1036, 503] on span "Next" at bounding box center [1039, 505] width 25 height 11
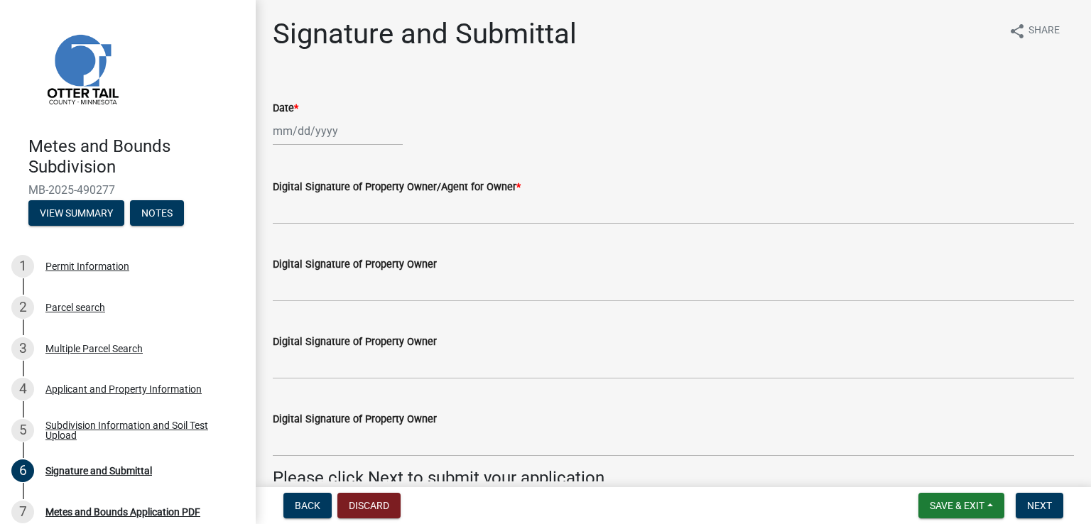
click at [274, 126] on div at bounding box center [338, 131] width 130 height 29
select select "10"
select select "2025"
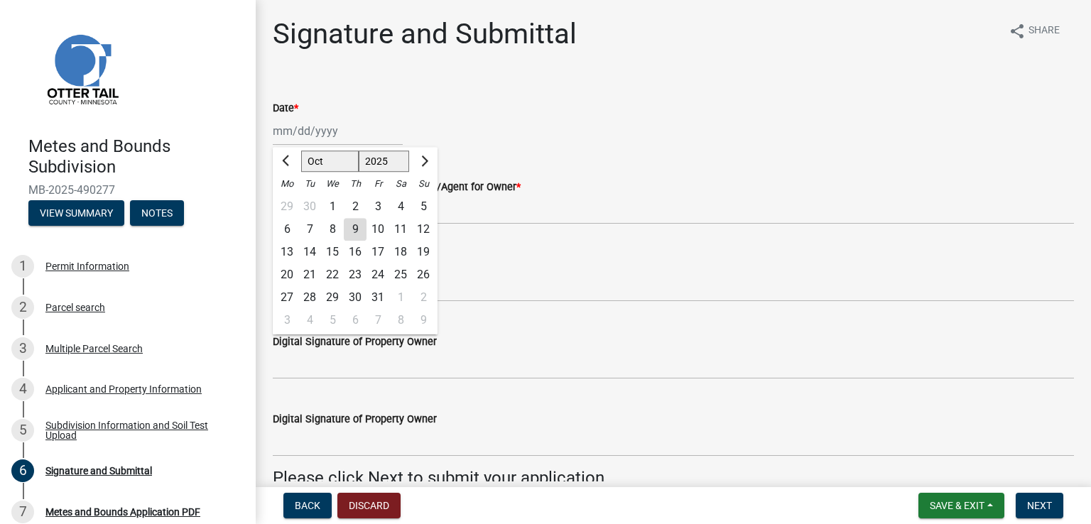
click at [356, 225] on div "9" at bounding box center [355, 229] width 23 height 23
type input "[DATE]"
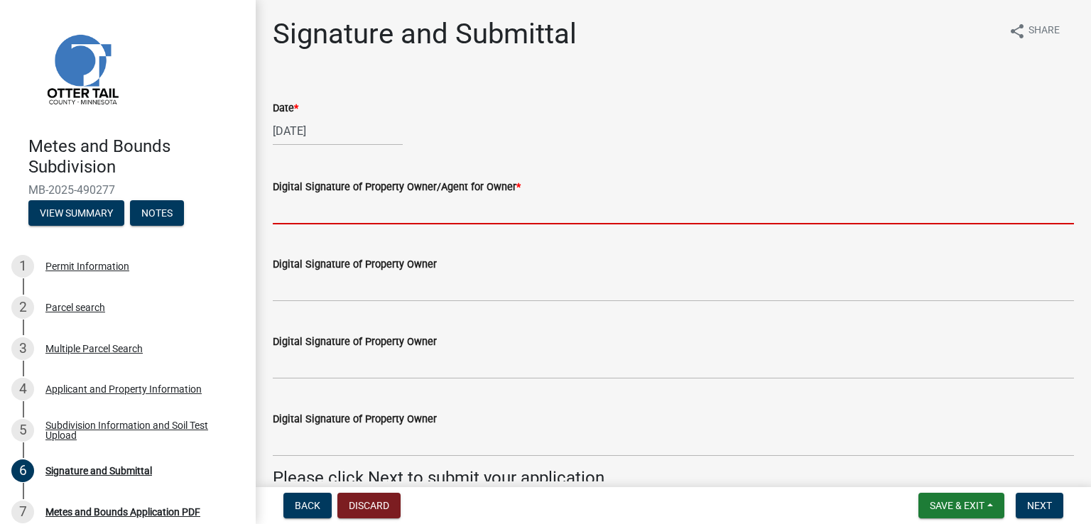
click at [288, 205] on input "Digital Signature of Property Owner/Agent for Owner *" at bounding box center [673, 209] width 801 height 29
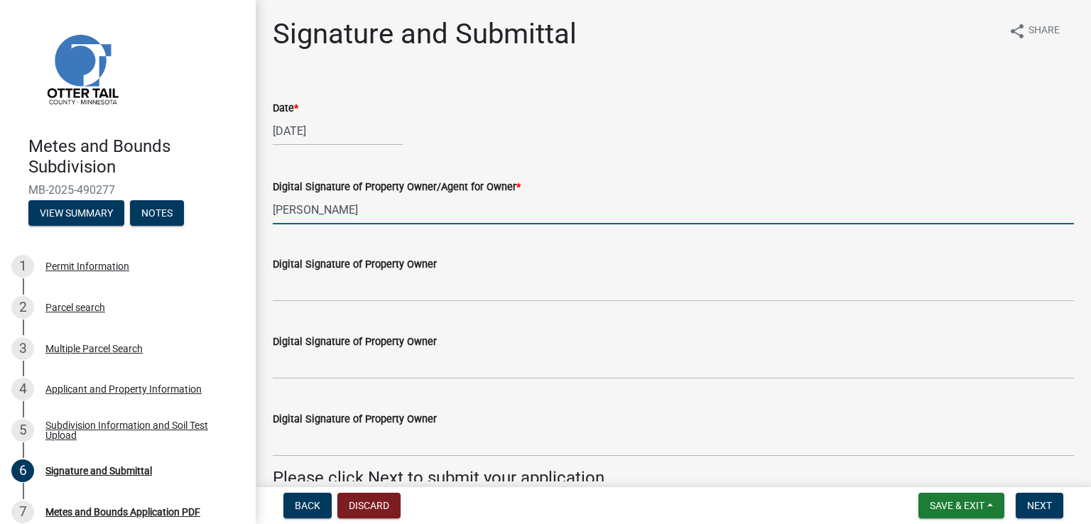
click at [275, 207] on input "[PERSON_NAME]" at bounding box center [673, 209] width 801 height 29
click at [282, 213] on input "[PERSON_NAME]" at bounding box center [673, 209] width 801 height 29
type input "[PERSON_NAME]"
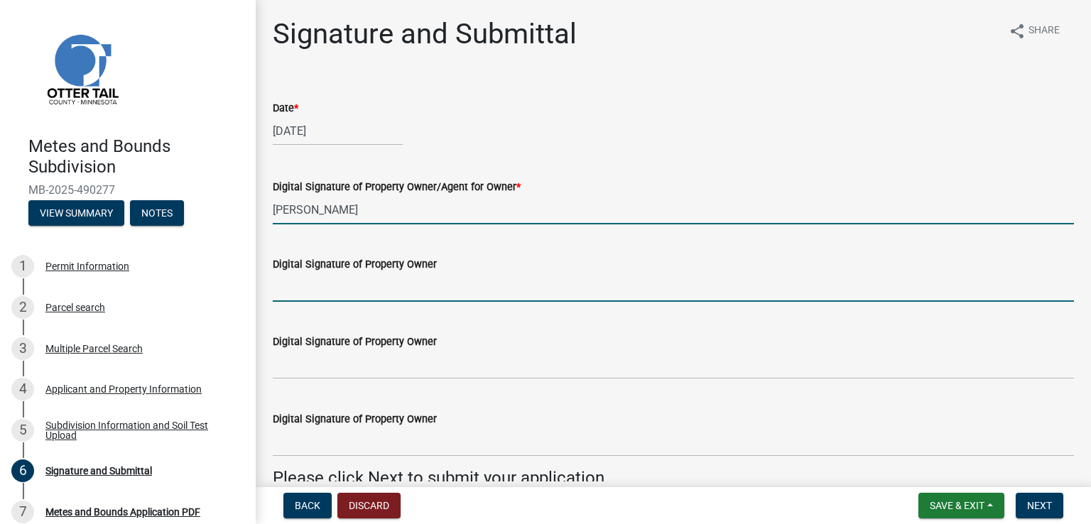
click at [307, 290] on input "Digital Signature of Property Owner" at bounding box center [673, 287] width 801 height 29
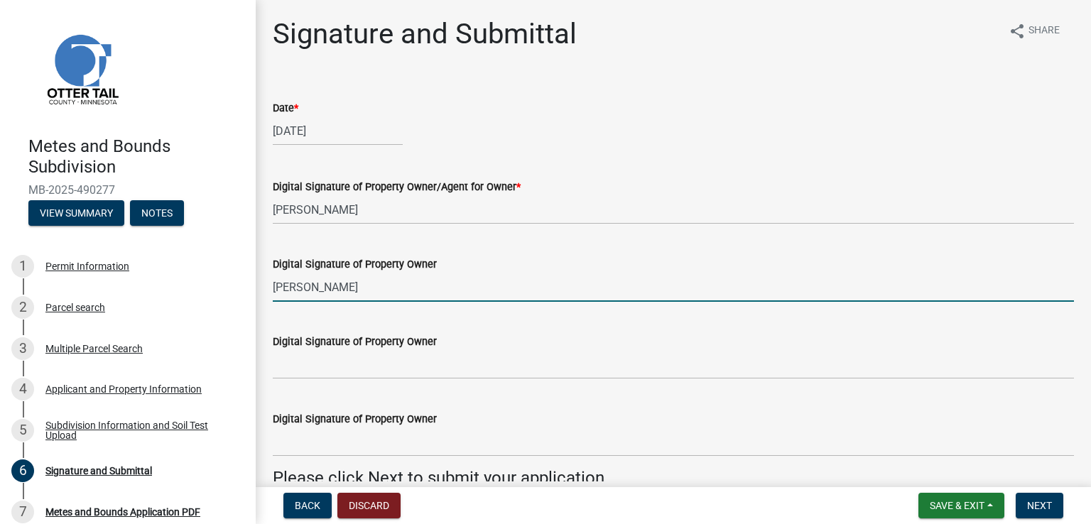
type input "[PERSON_NAME]"
drag, startPoint x: 372, startPoint y: 284, endPoint x: 206, endPoint y: 274, distance: 166.6
click at [205, 274] on div "Metes and Bounds Subdivision MB-2025-490277 View Summary Notes 1 Permit Informa…" at bounding box center [545, 262] width 1091 height 524
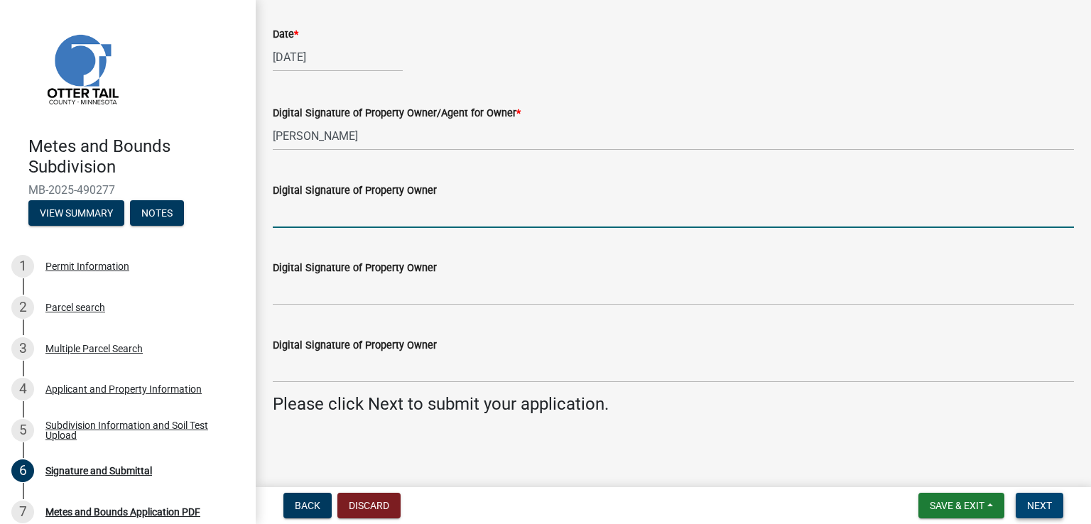
click at [1039, 505] on span "Next" at bounding box center [1039, 505] width 25 height 11
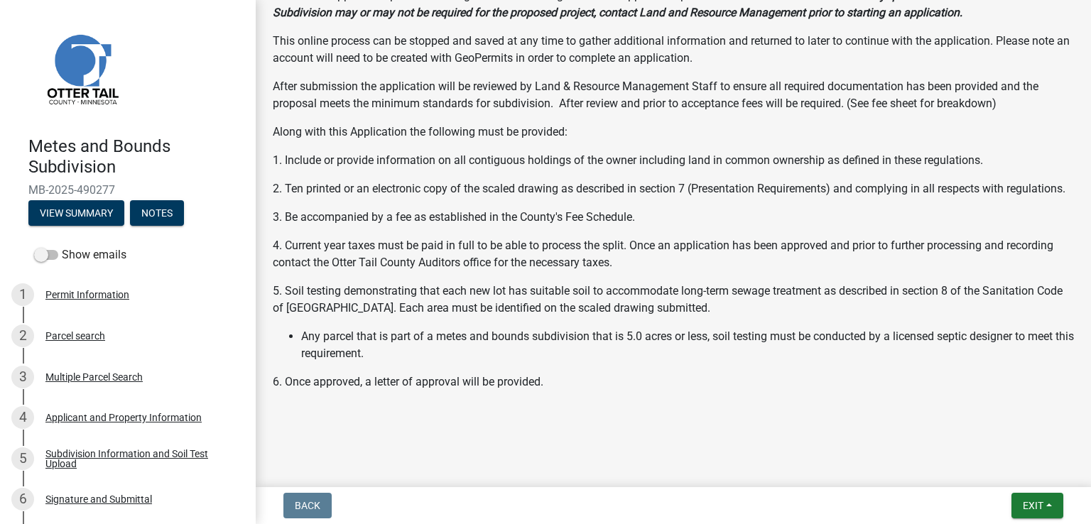
scroll to position [412, 0]
